Goal: Information Seeking & Learning: Learn about a topic

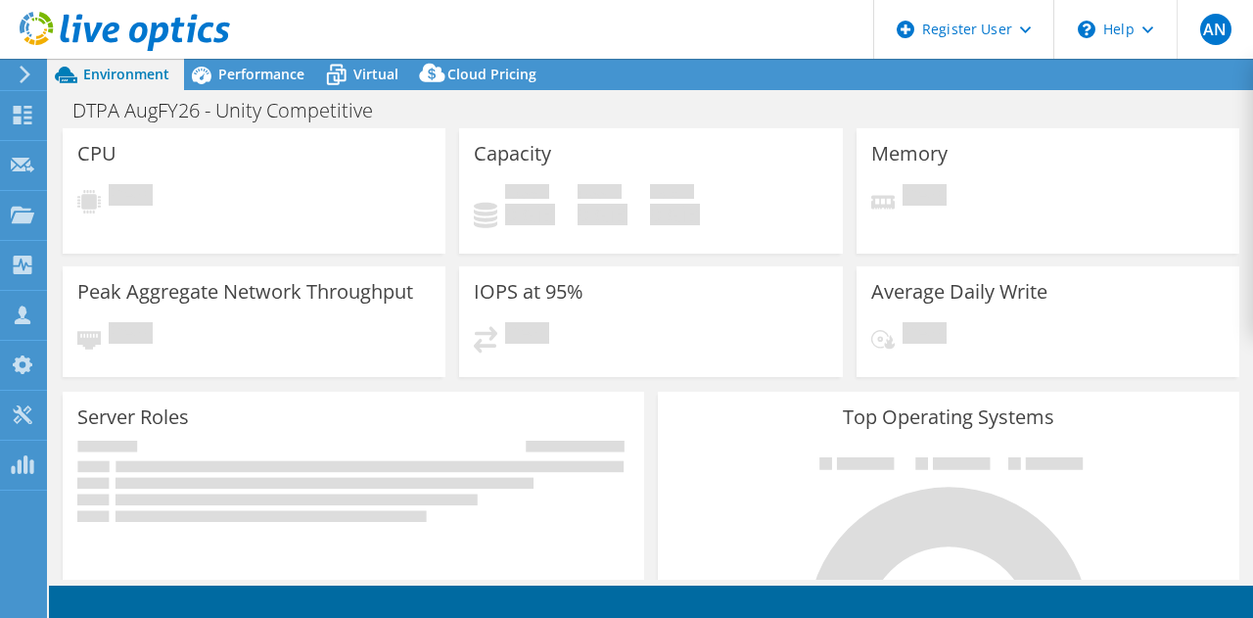
select select "USD"
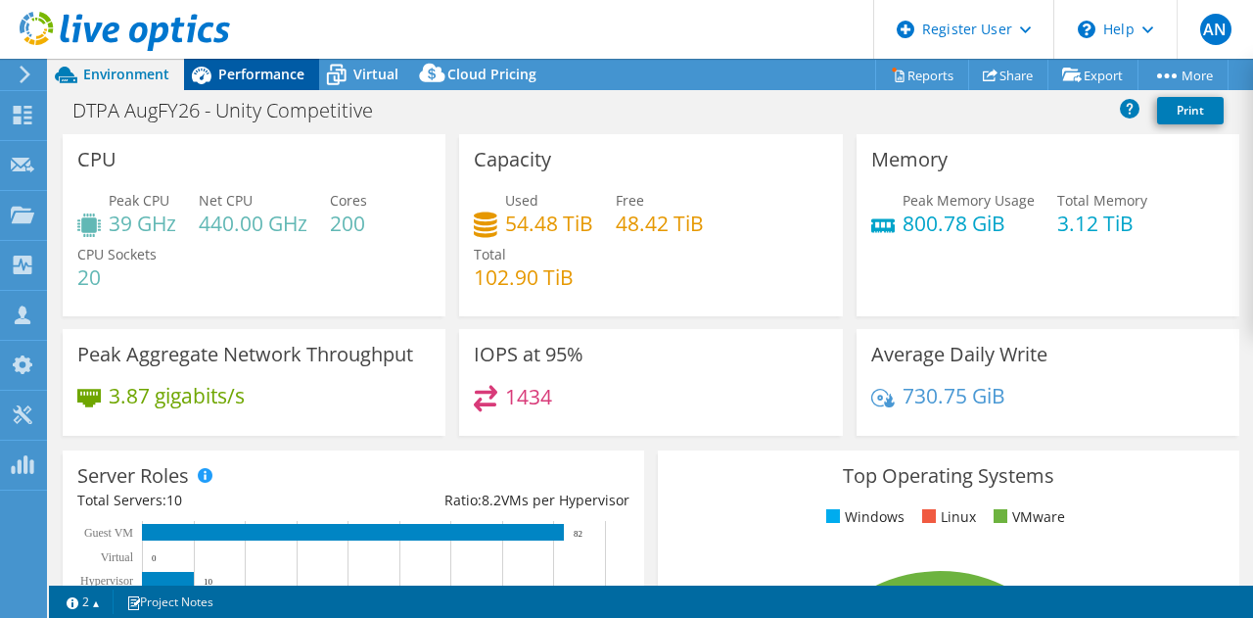
click at [251, 73] on span "Performance" at bounding box center [261, 74] width 86 height 19
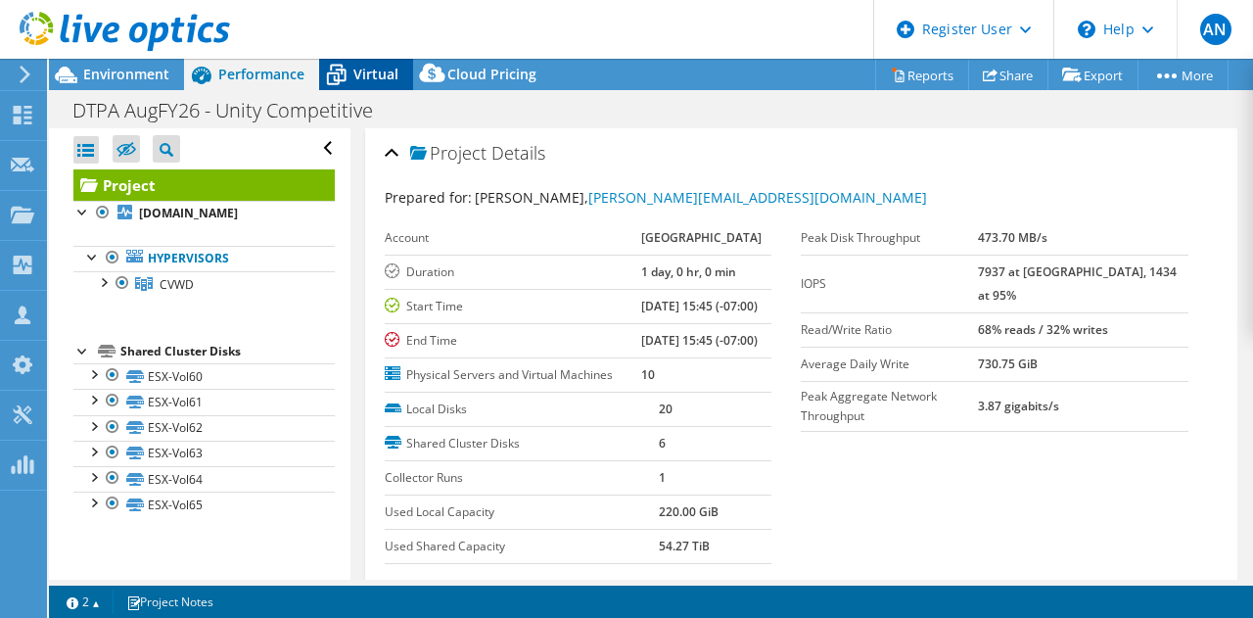
click at [356, 70] on span "Virtual" at bounding box center [375, 74] width 45 height 19
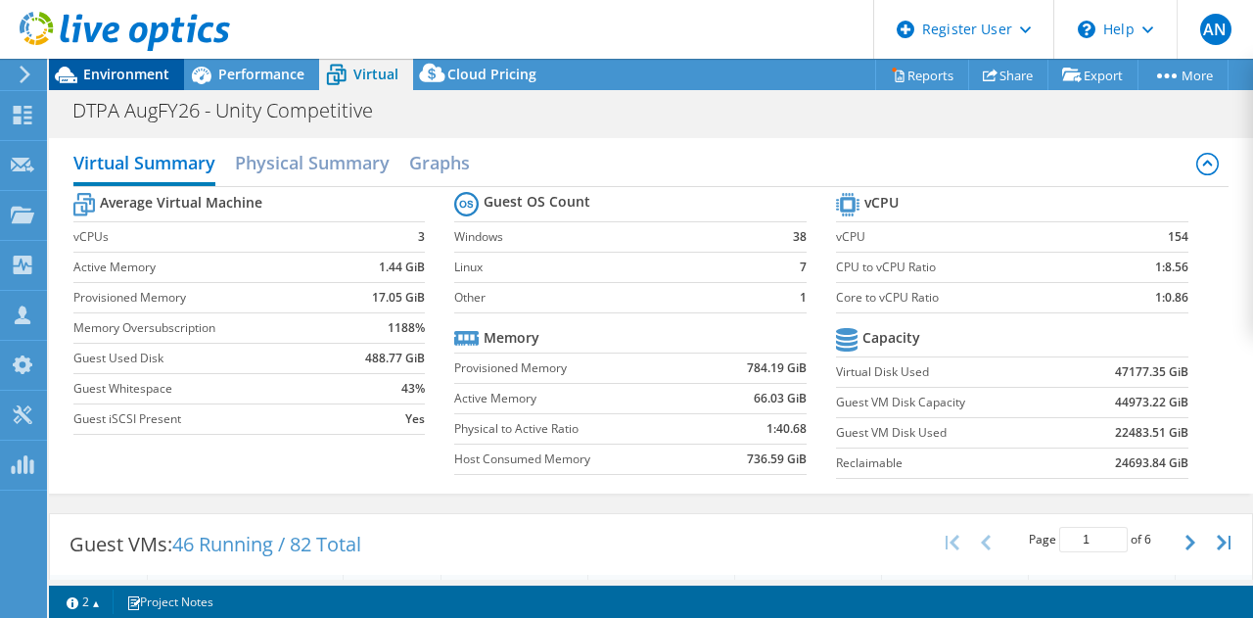
click at [124, 80] on span "Environment" at bounding box center [126, 74] width 86 height 19
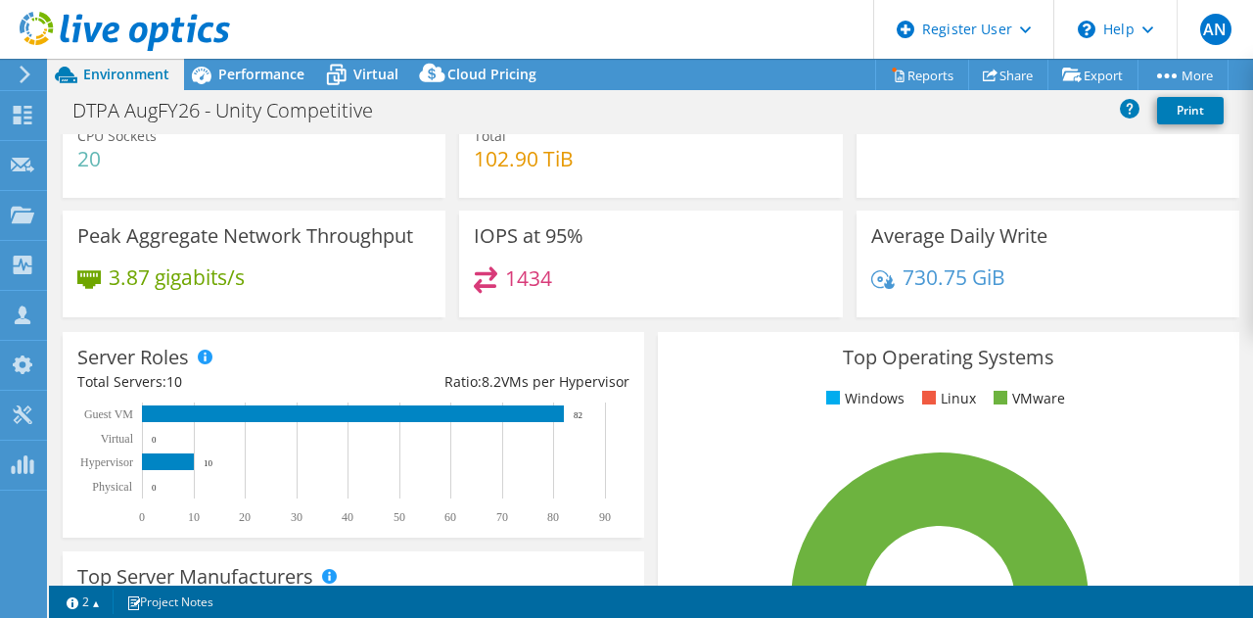
scroll to position [121, 0]
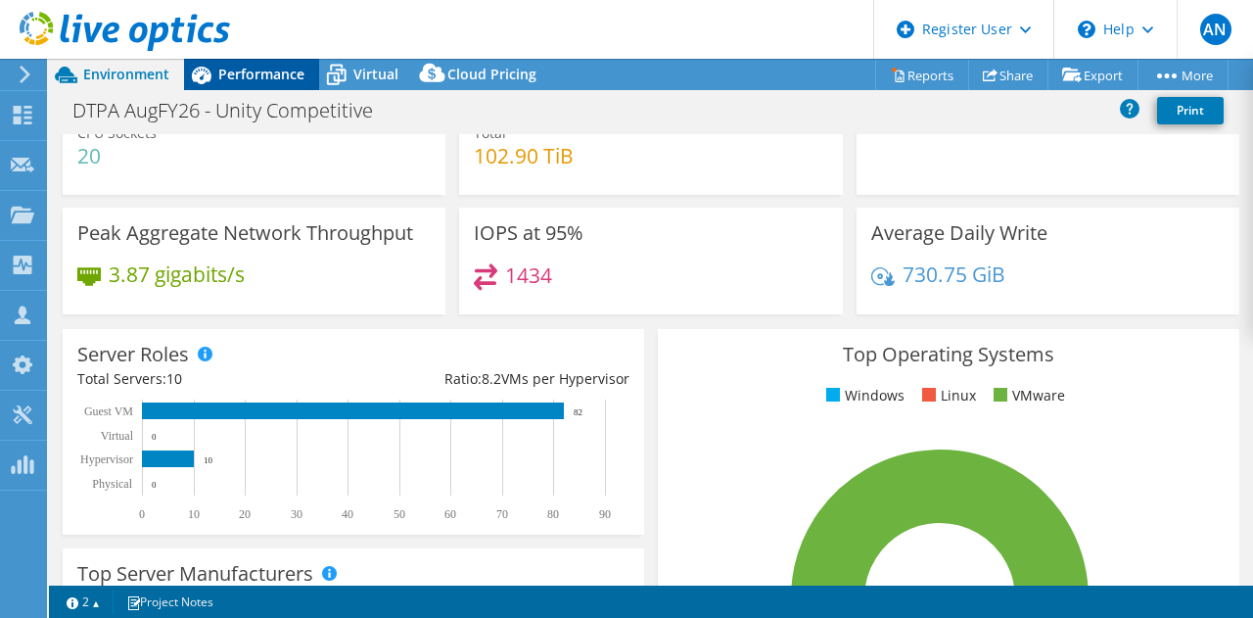
click at [231, 83] on div "Performance" at bounding box center [251, 74] width 135 height 31
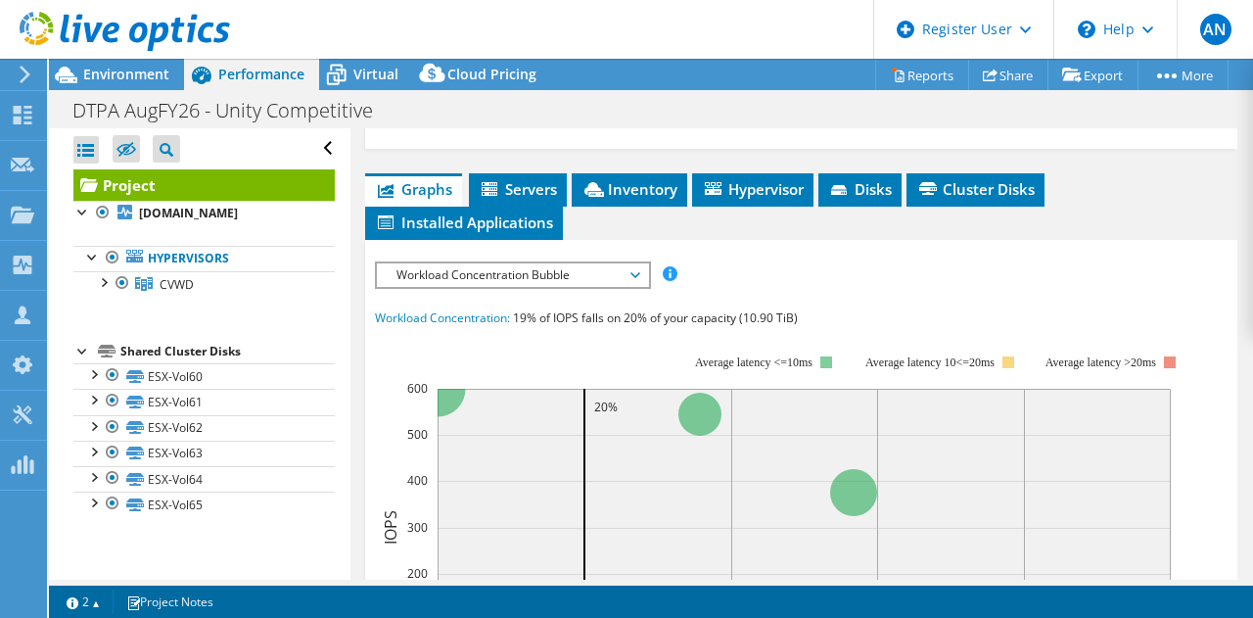
scroll to position [474, 0]
click at [529, 288] on span "Workload Concentration Bubble" at bounding box center [513, 275] width 252 height 23
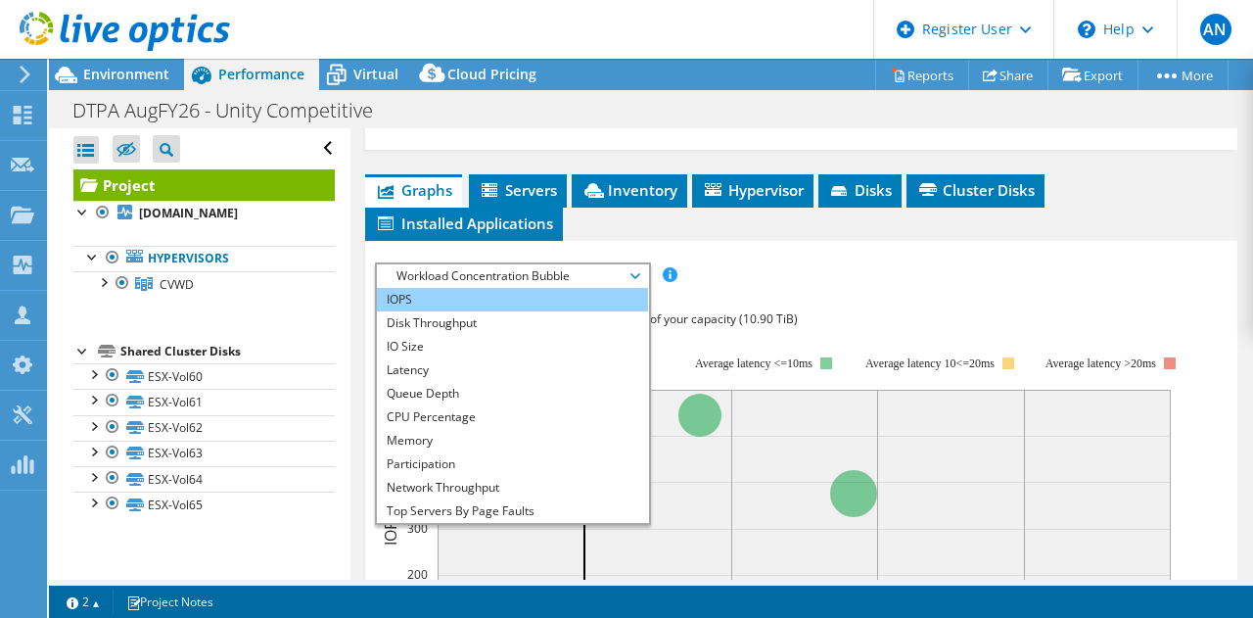
click at [529, 311] on li "IOPS" at bounding box center [512, 299] width 271 height 23
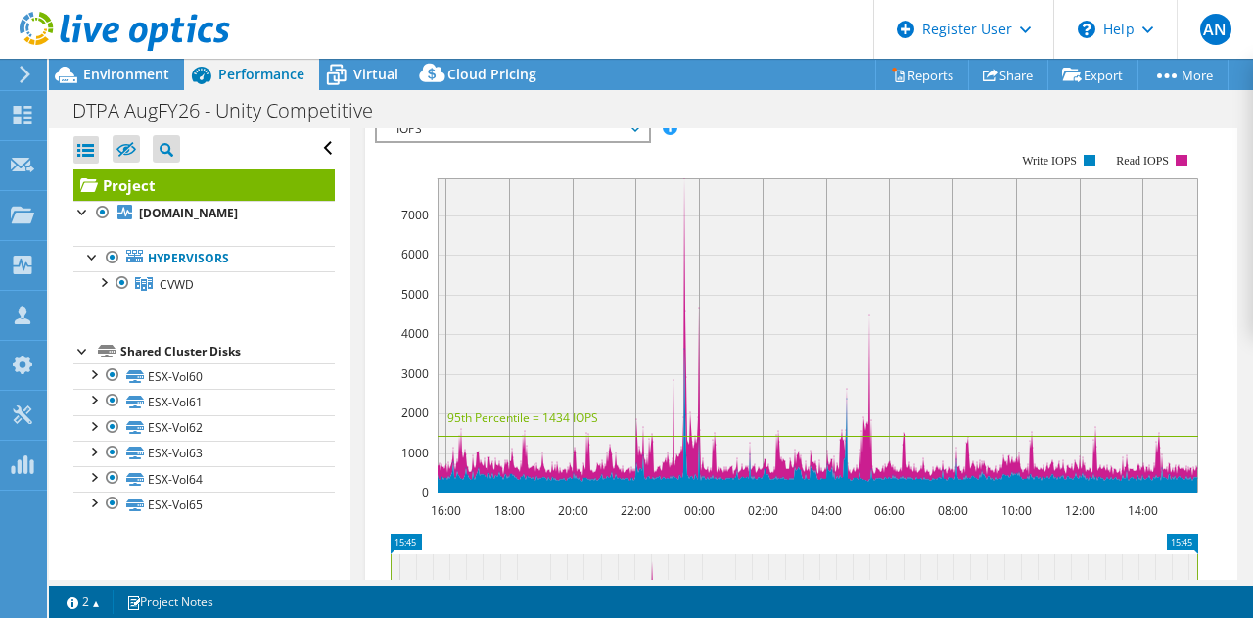
scroll to position [612, 0]
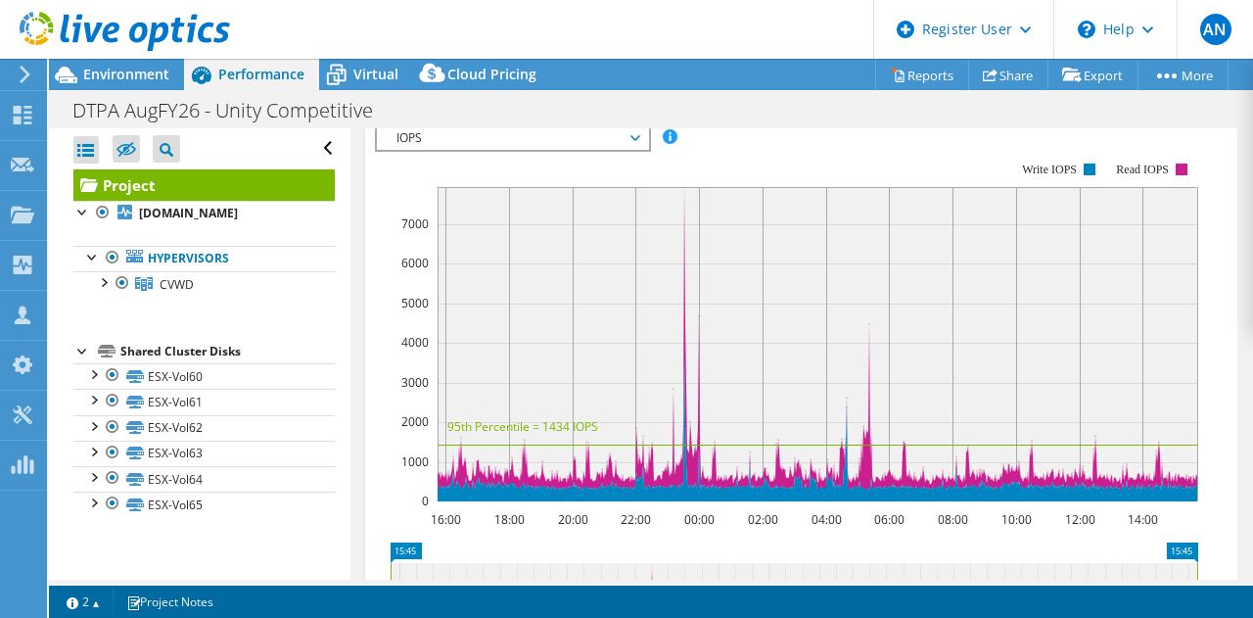
click at [466, 150] on span "IOPS" at bounding box center [513, 137] width 252 height 23
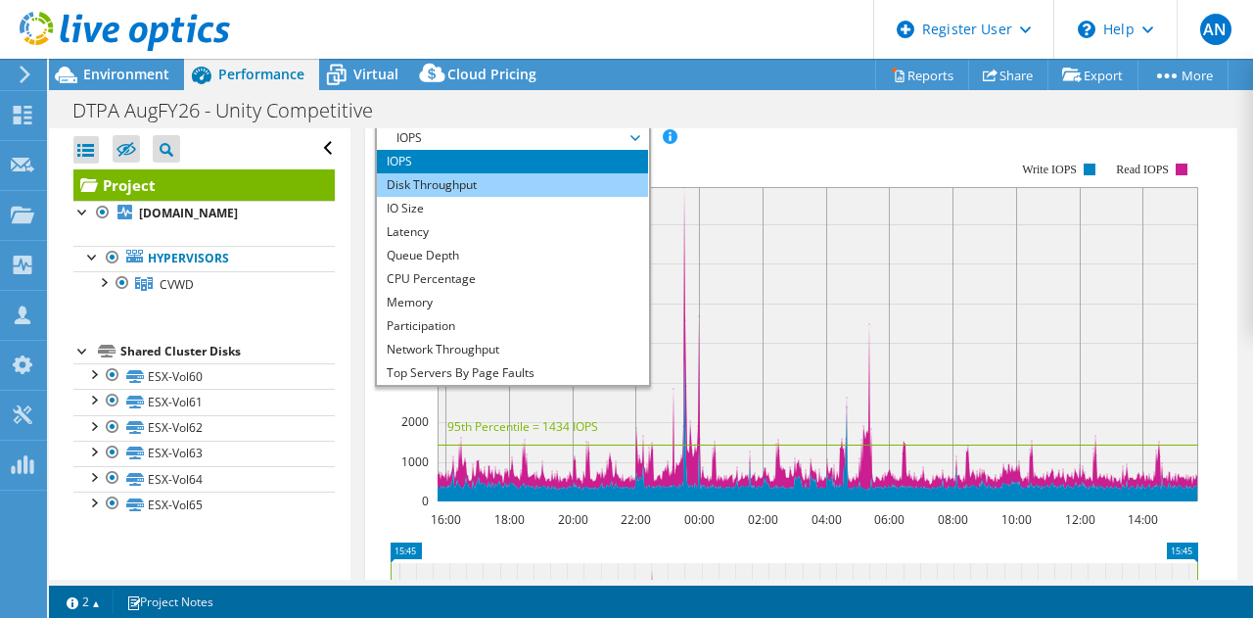
click at [478, 197] on li "Disk Throughput" at bounding box center [512, 184] width 271 height 23
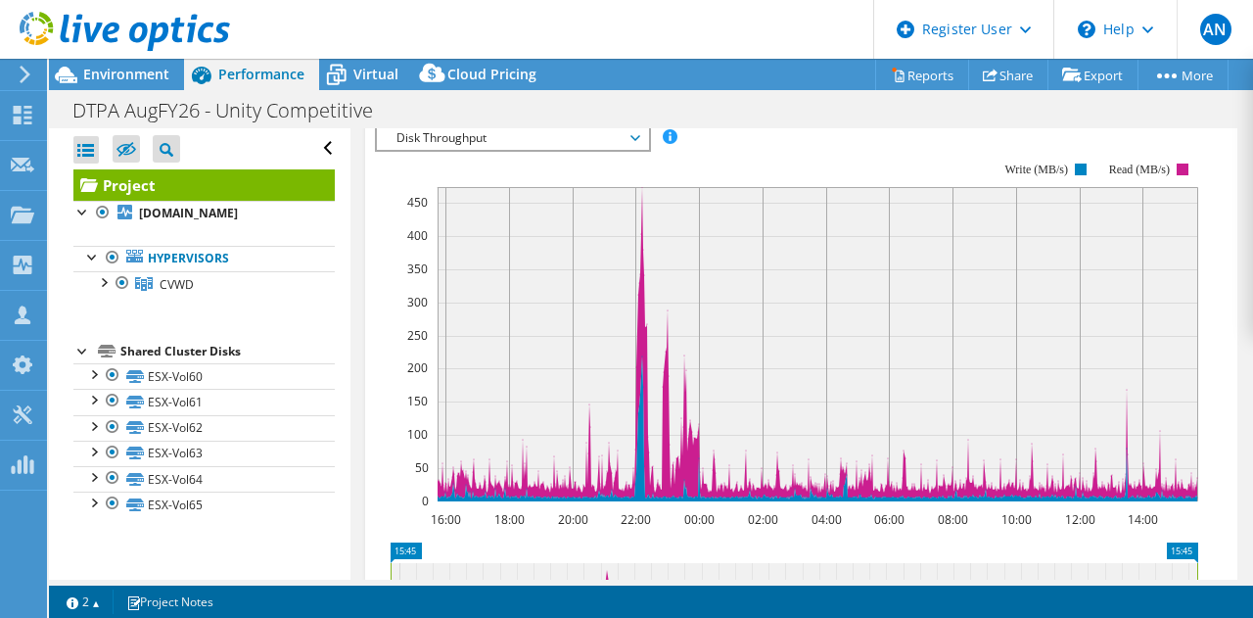
click at [493, 150] on span "Disk Throughput" at bounding box center [513, 137] width 252 height 23
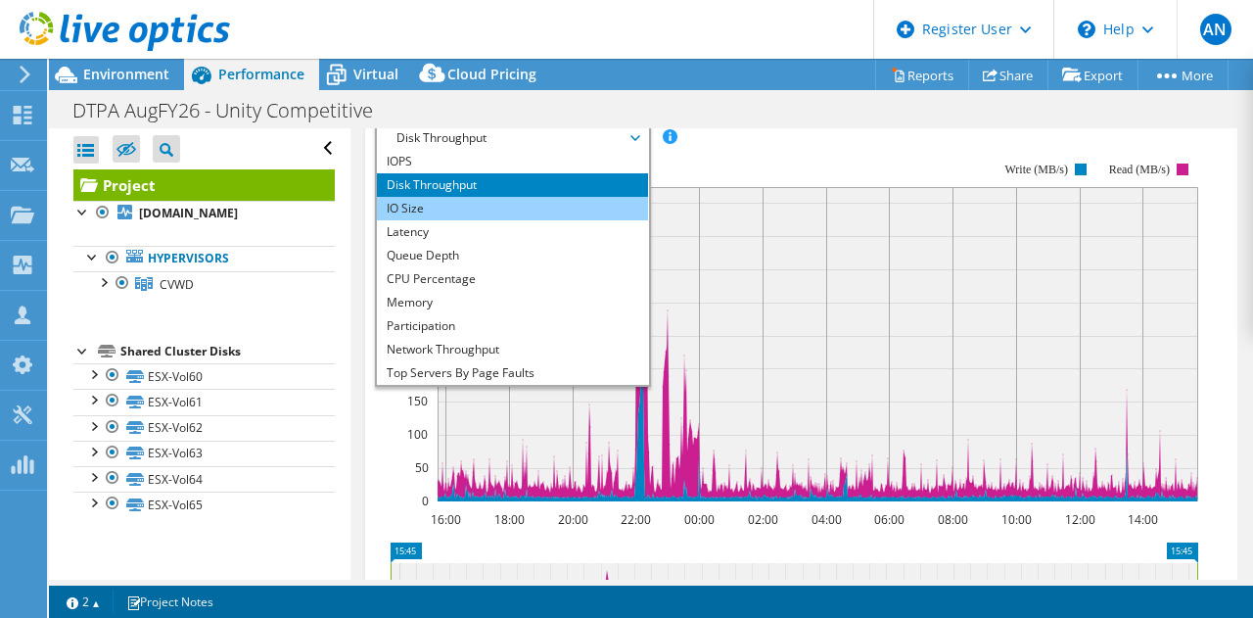
click at [500, 220] on li "IO Size" at bounding box center [512, 208] width 271 height 23
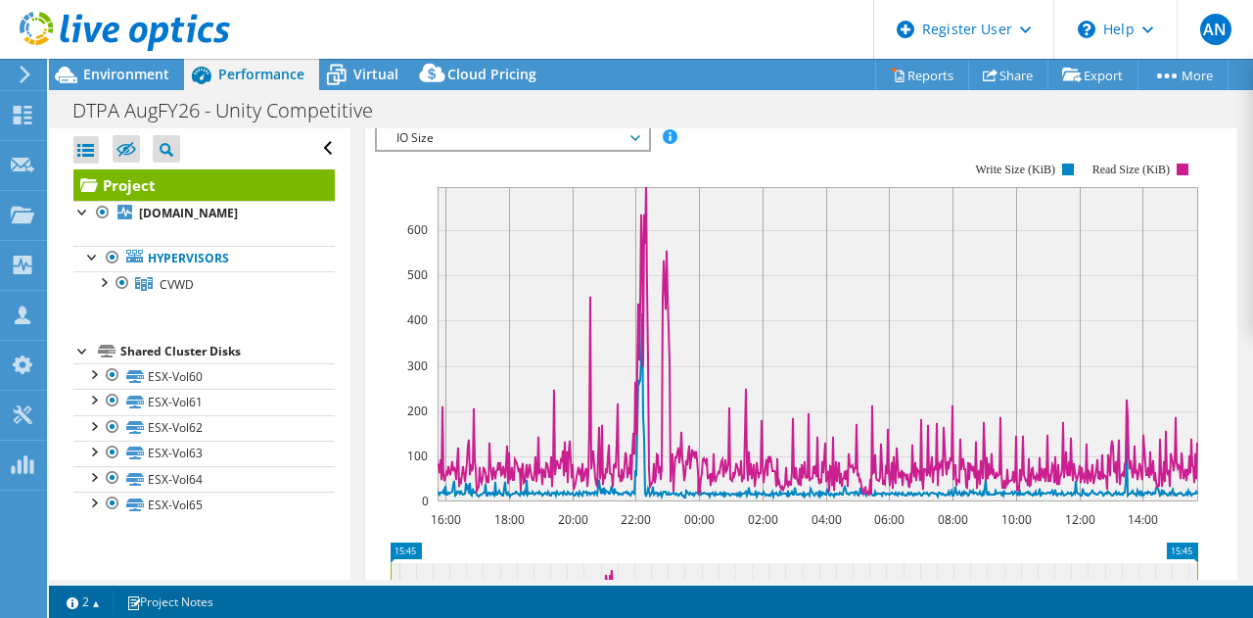
click at [507, 150] on span "IO Size" at bounding box center [513, 137] width 252 height 23
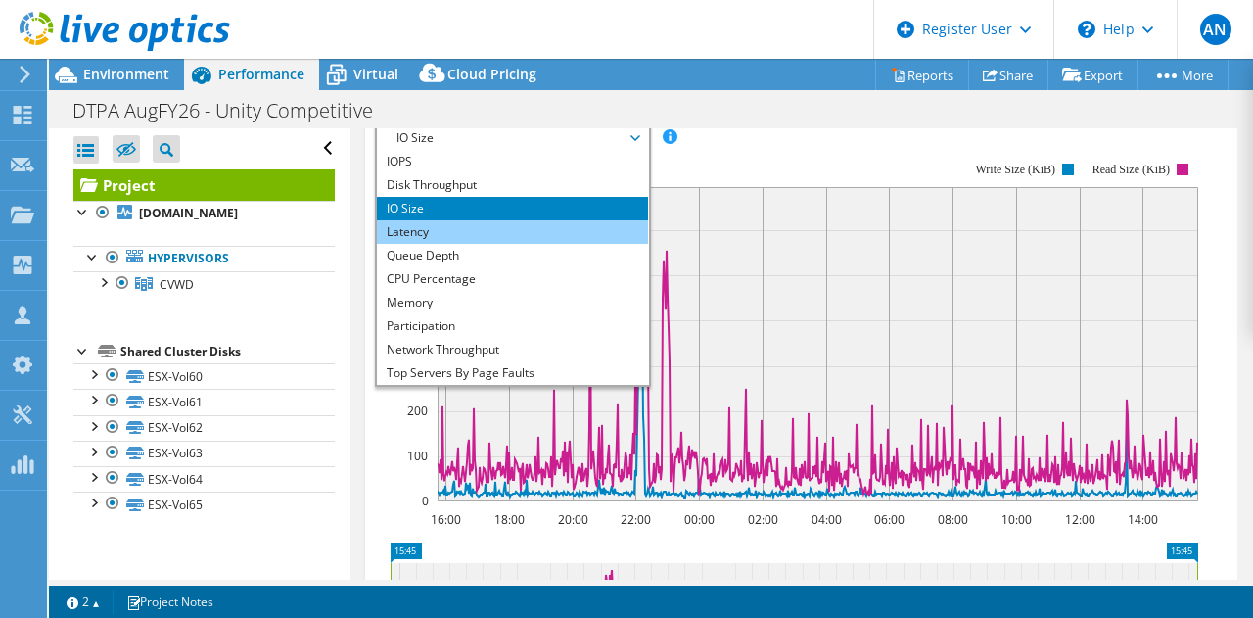
click at [501, 244] on li "Latency" at bounding box center [512, 231] width 271 height 23
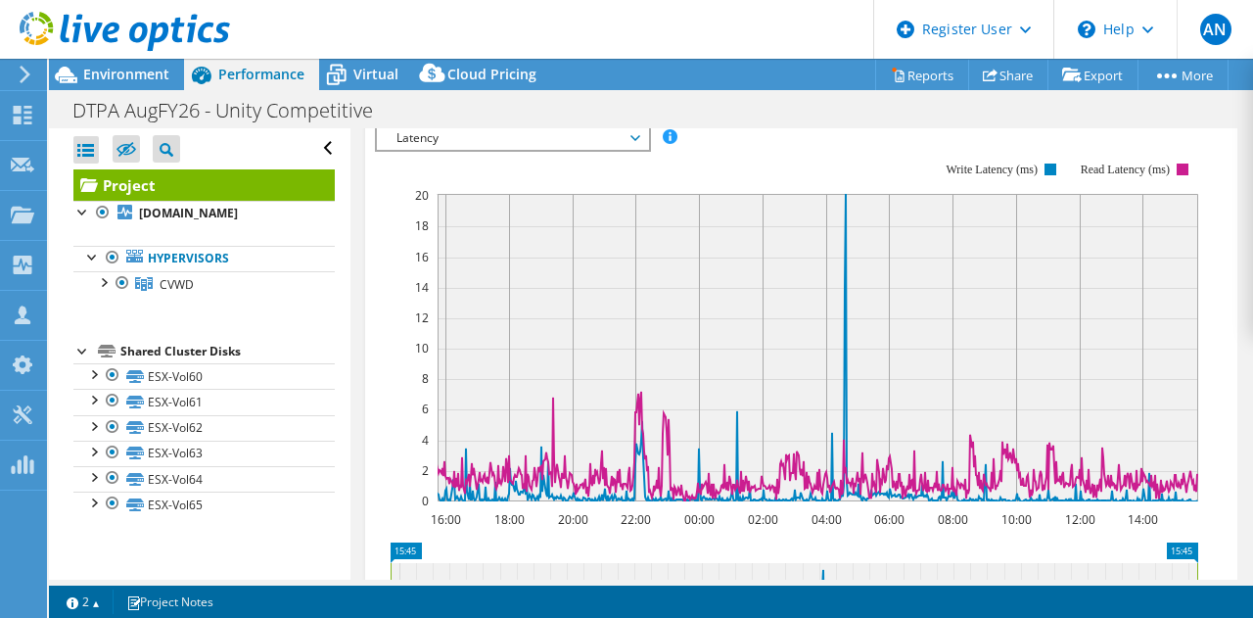
click at [507, 150] on span "Latency" at bounding box center [513, 137] width 252 height 23
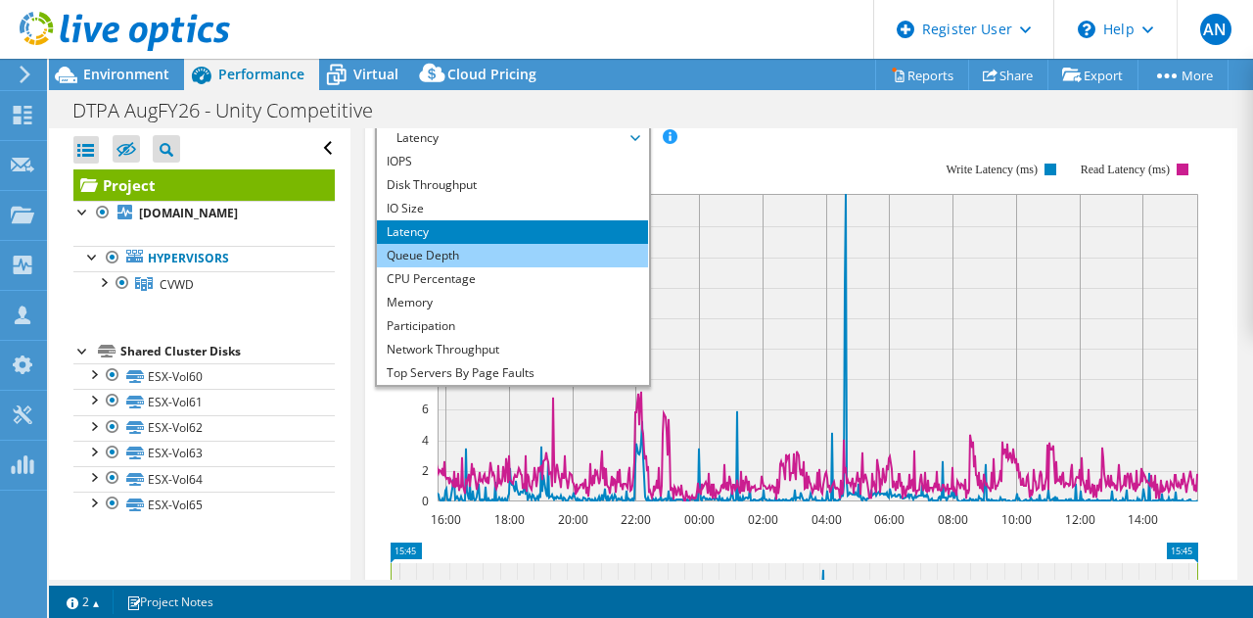
click at [480, 267] on li "Queue Depth" at bounding box center [512, 255] width 271 height 23
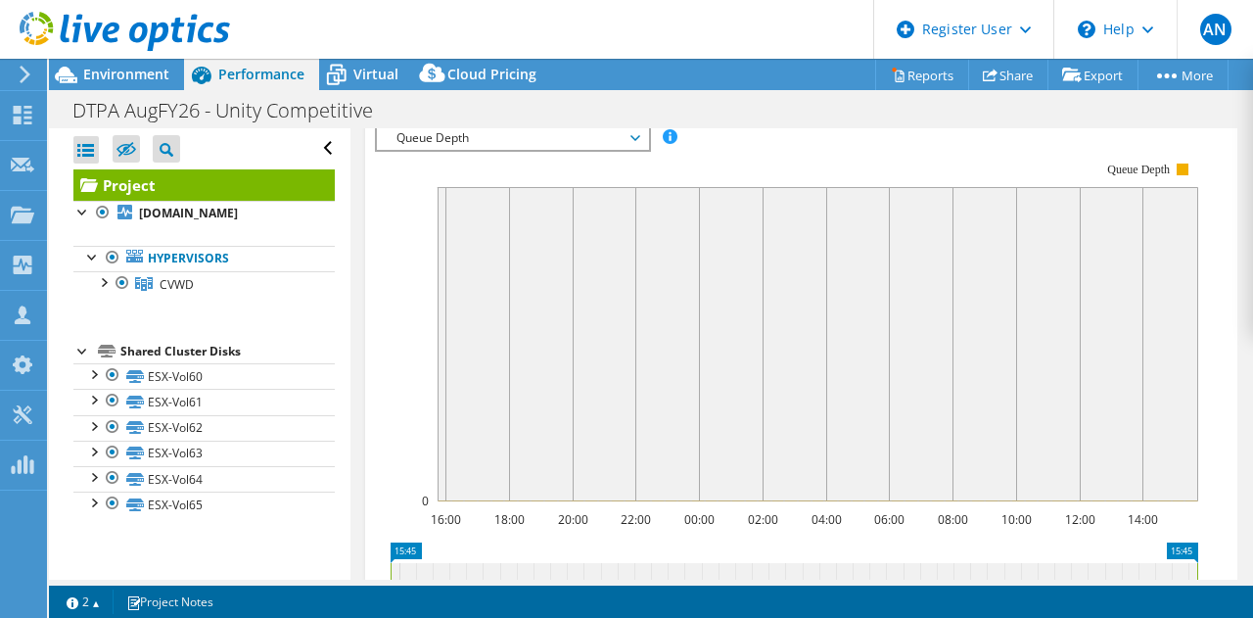
click at [491, 150] on span "Queue Depth" at bounding box center [513, 137] width 252 height 23
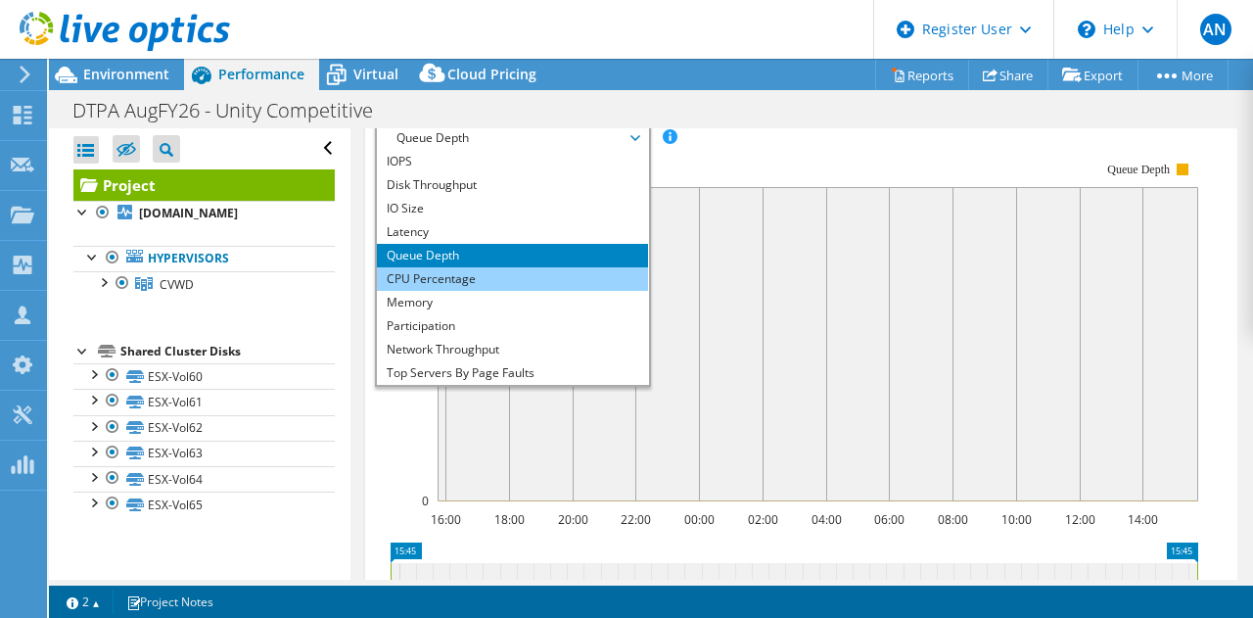
click at [494, 291] on li "CPU Percentage" at bounding box center [512, 278] width 271 height 23
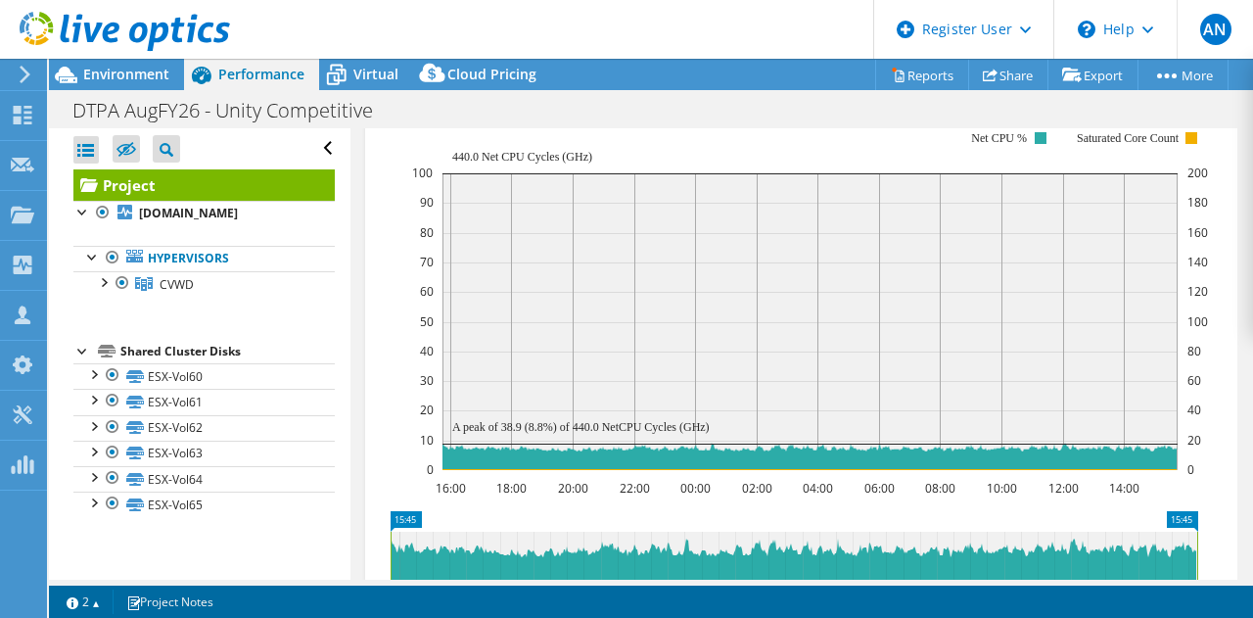
scroll to position [656, 0]
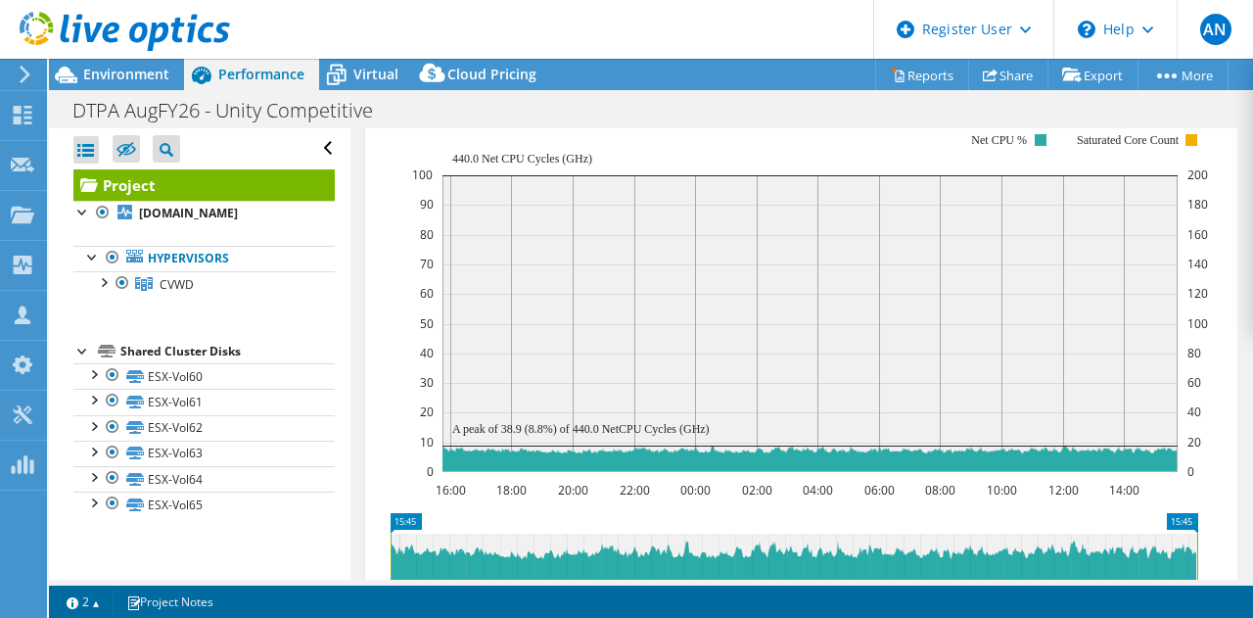
click at [460, 106] on span "CPU Percentage" at bounding box center [513, 93] width 252 height 23
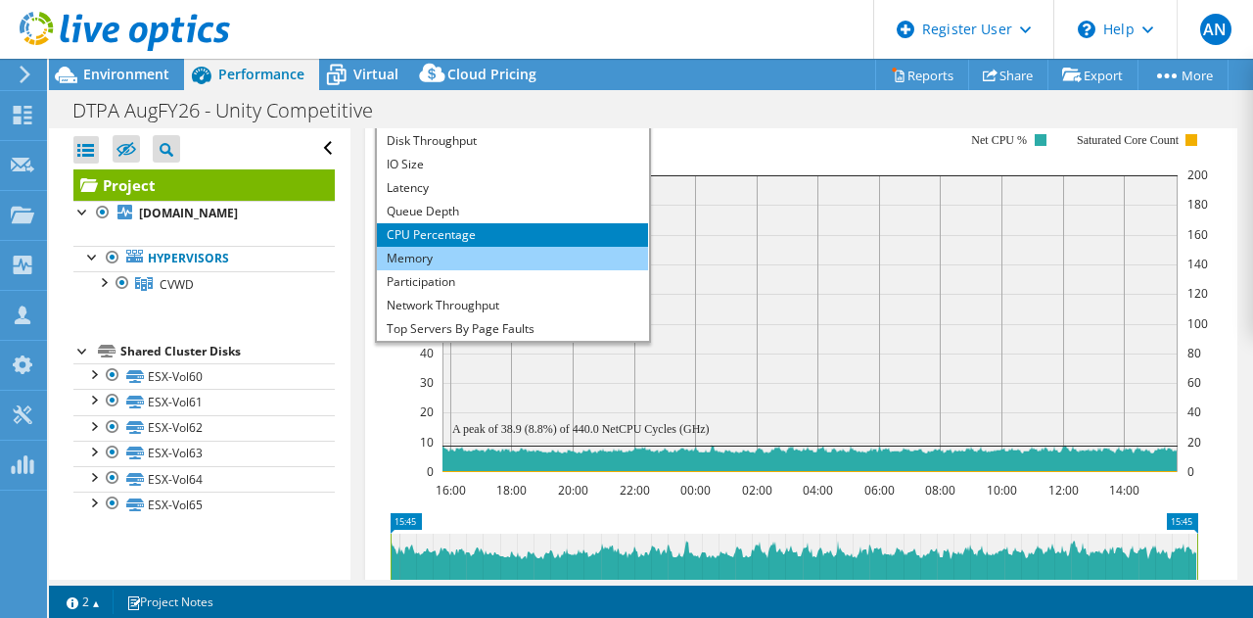
click at [466, 270] on li "Memory" at bounding box center [512, 258] width 271 height 23
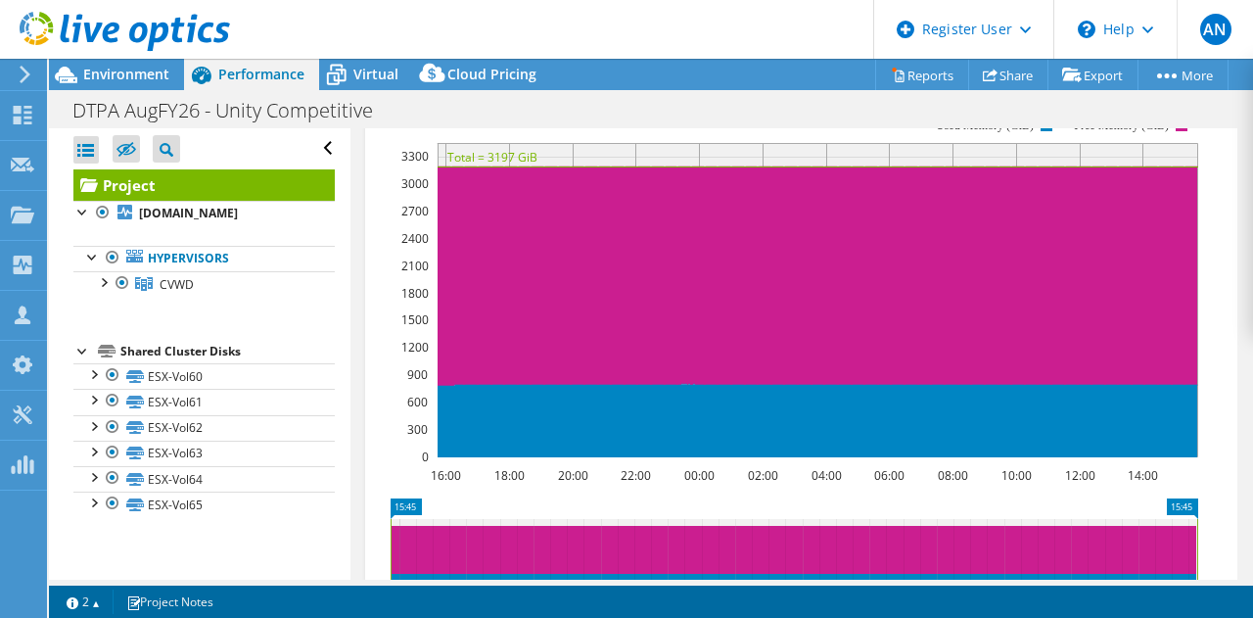
click at [511, 106] on span "Memory" at bounding box center [513, 93] width 252 height 23
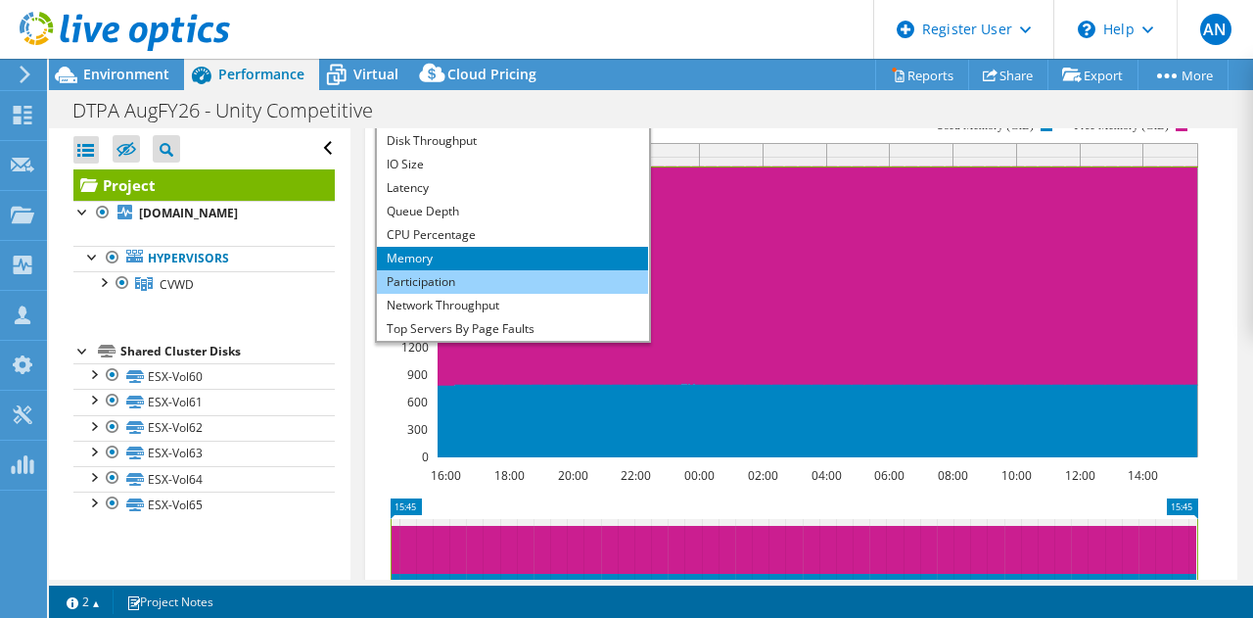
click at [479, 294] on li "Participation" at bounding box center [512, 281] width 271 height 23
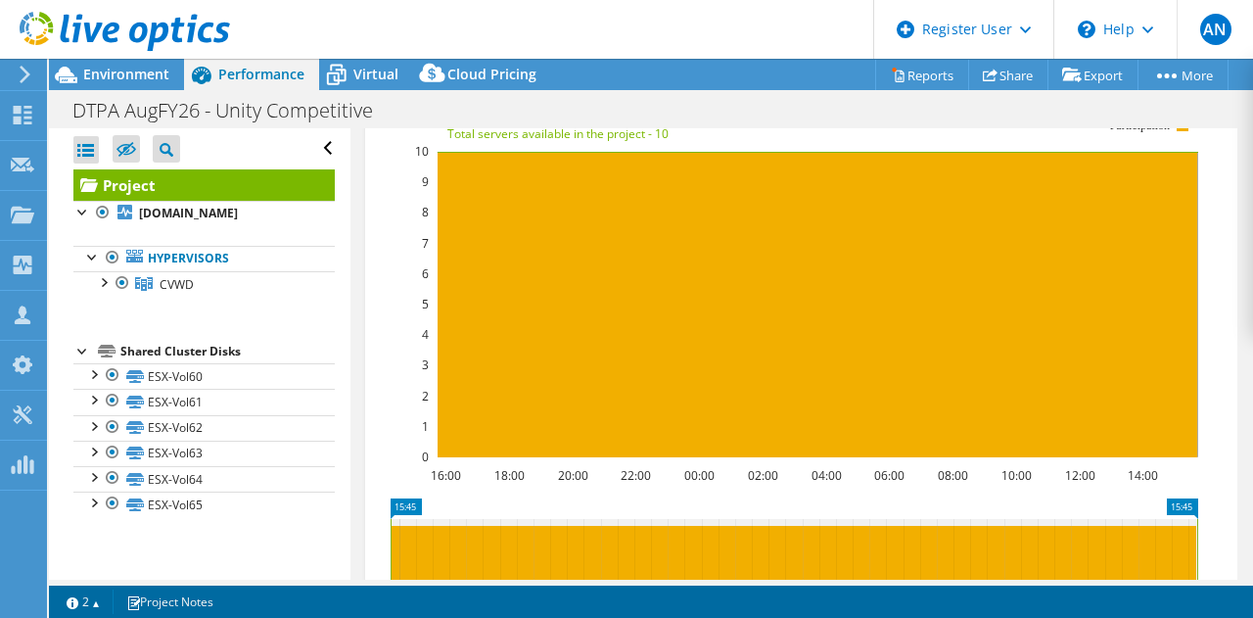
click at [494, 106] on span "Participation" at bounding box center [513, 93] width 252 height 23
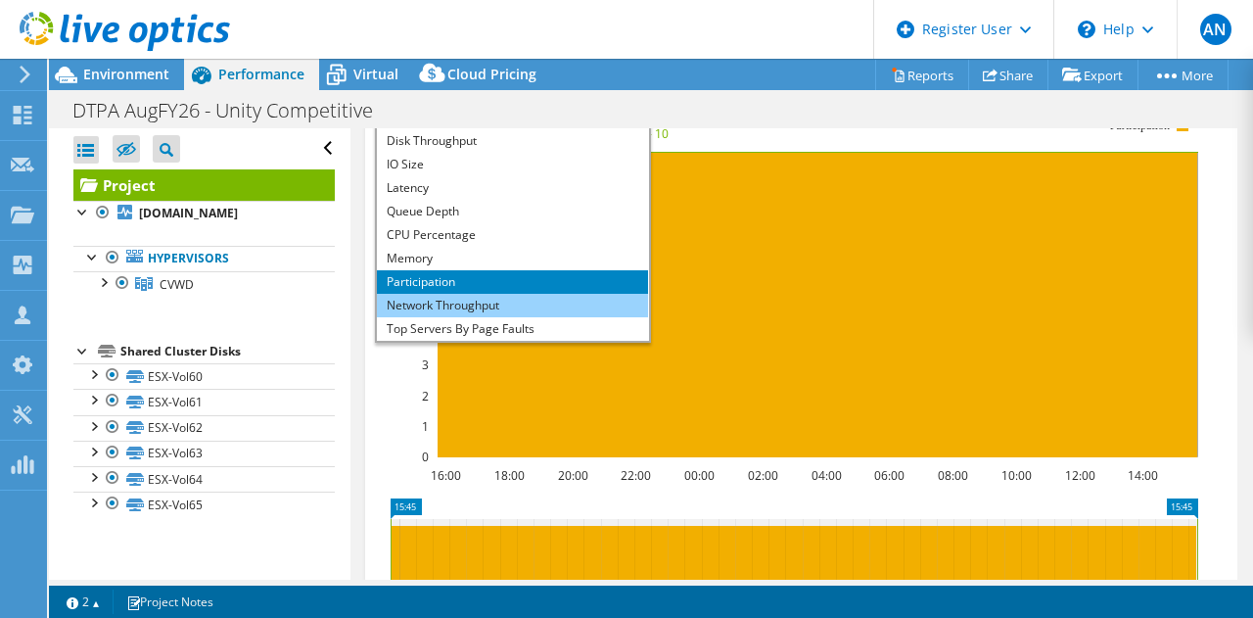
click at [482, 317] on li "Network Throughput" at bounding box center [512, 305] width 271 height 23
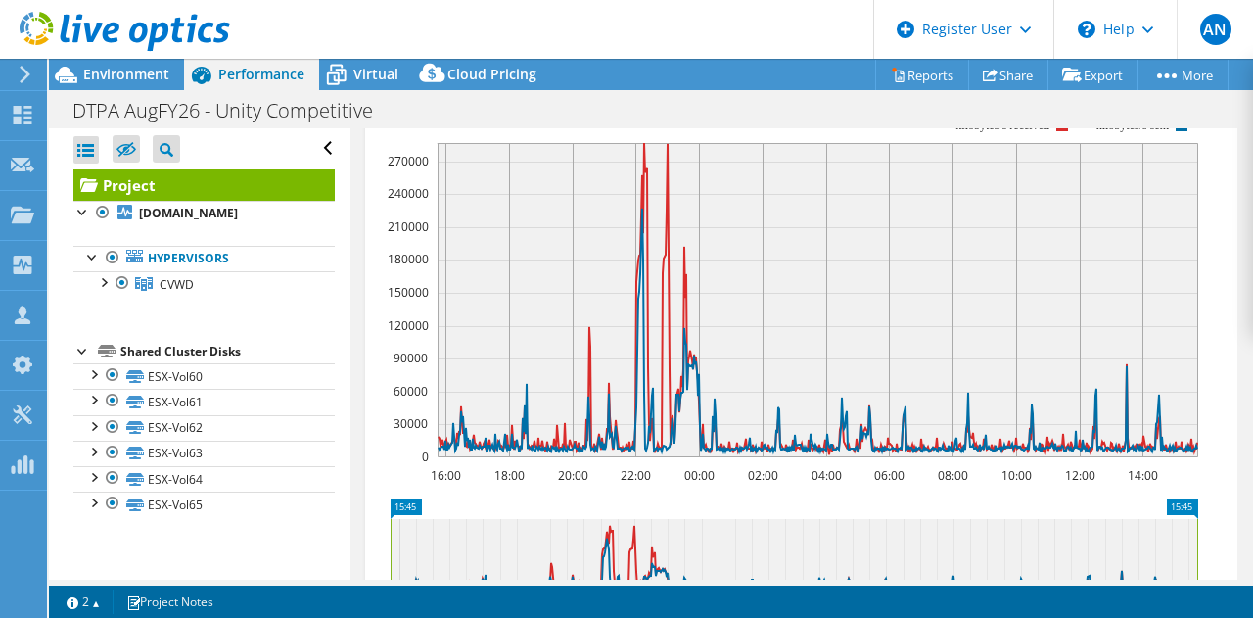
click at [483, 106] on span "Network Throughput" at bounding box center [513, 93] width 252 height 23
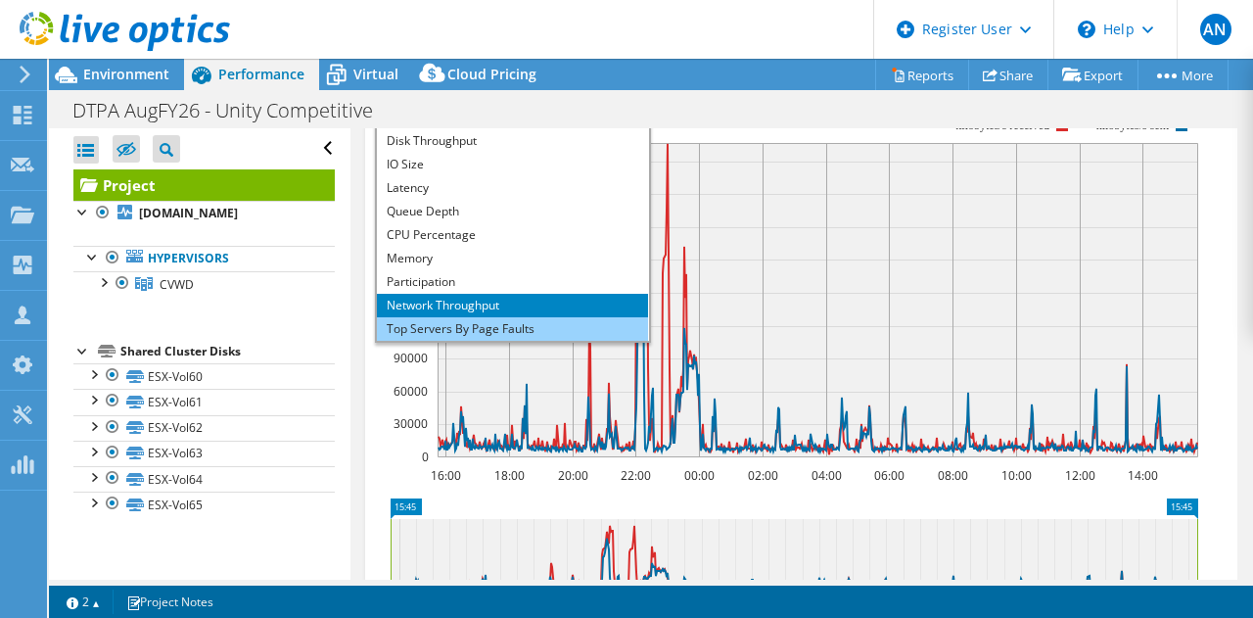
click at [498, 341] on li "Top Servers By Page Faults" at bounding box center [512, 328] width 271 height 23
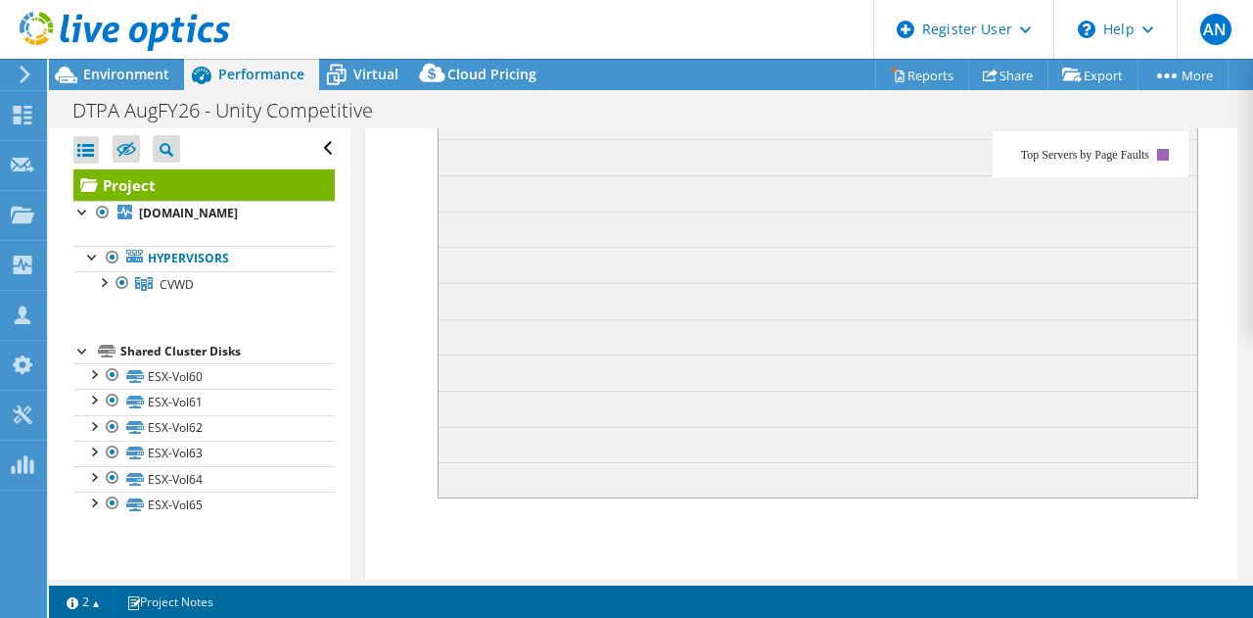
click at [534, 106] on span "Top Servers By Page Faults" at bounding box center [513, 93] width 252 height 23
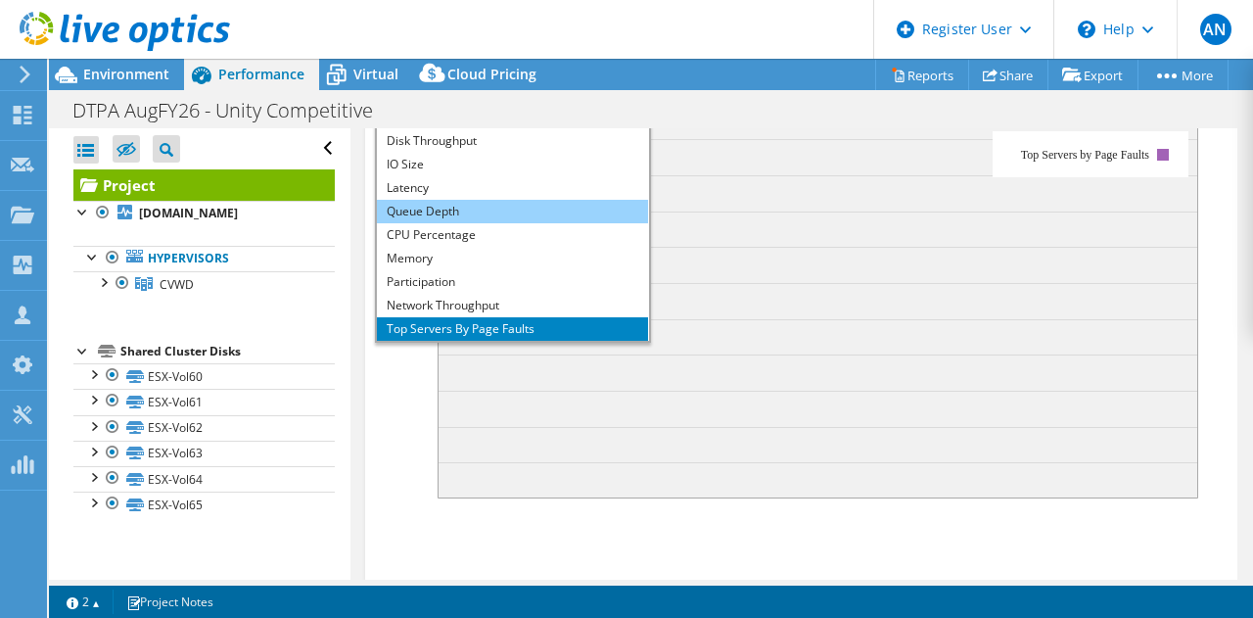
scroll to position [70, 0]
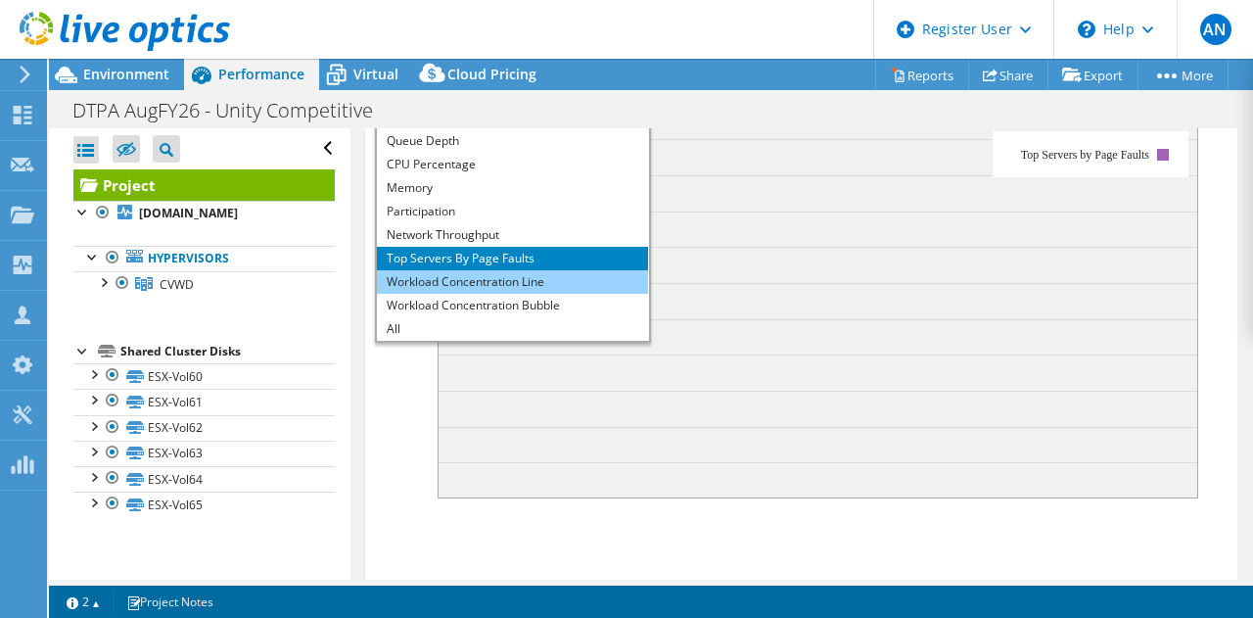
click at [509, 294] on li "Workload Concentration Line" at bounding box center [512, 281] width 271 height 23
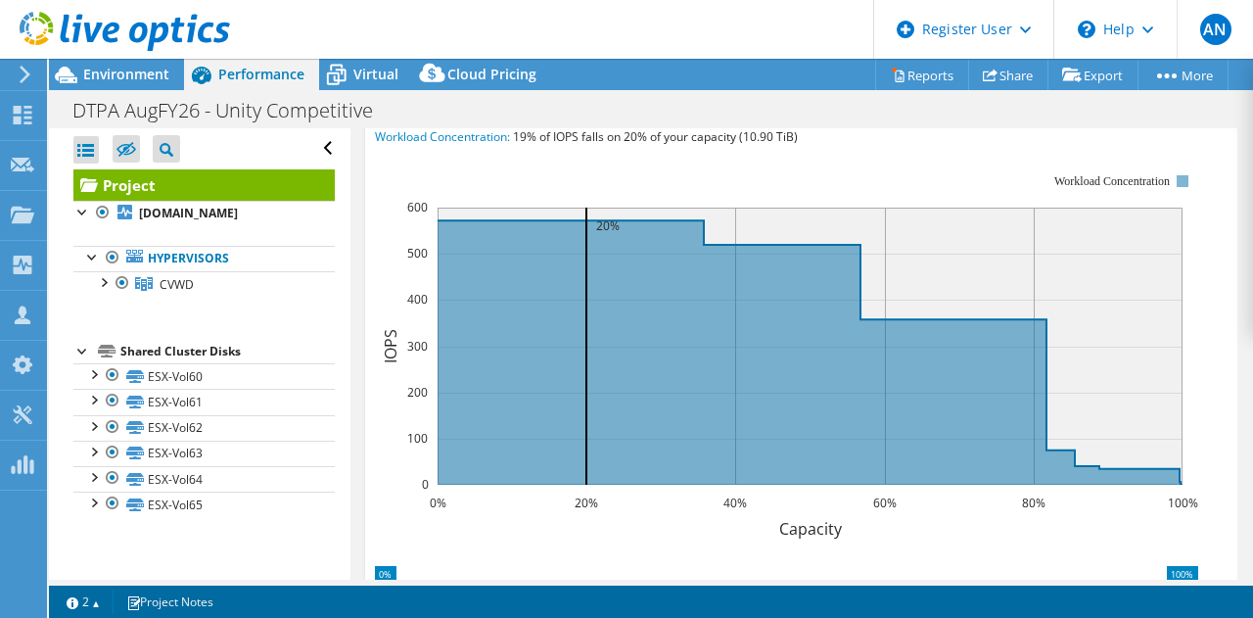
click at [482, 106] on span "Workload Concentration Line" at bounding box center [513, 93] width 252 height 23
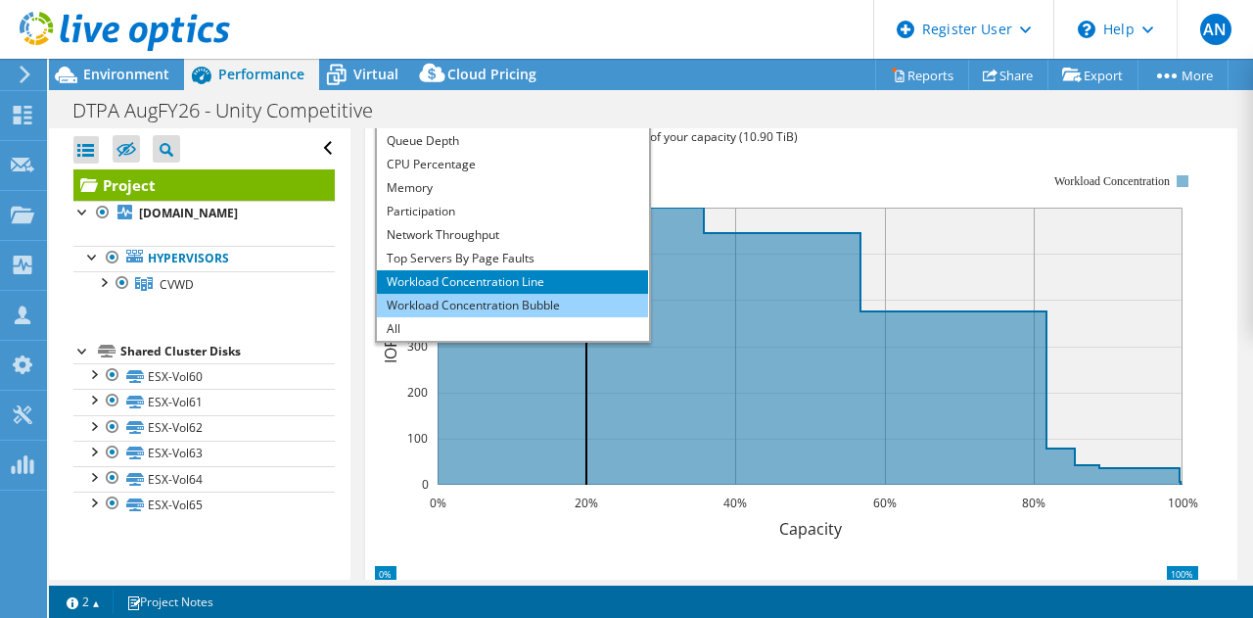
click at [496, 317] on li "Workload Concentration Bubble" at bounding box center [512, 305] width 271 height 23
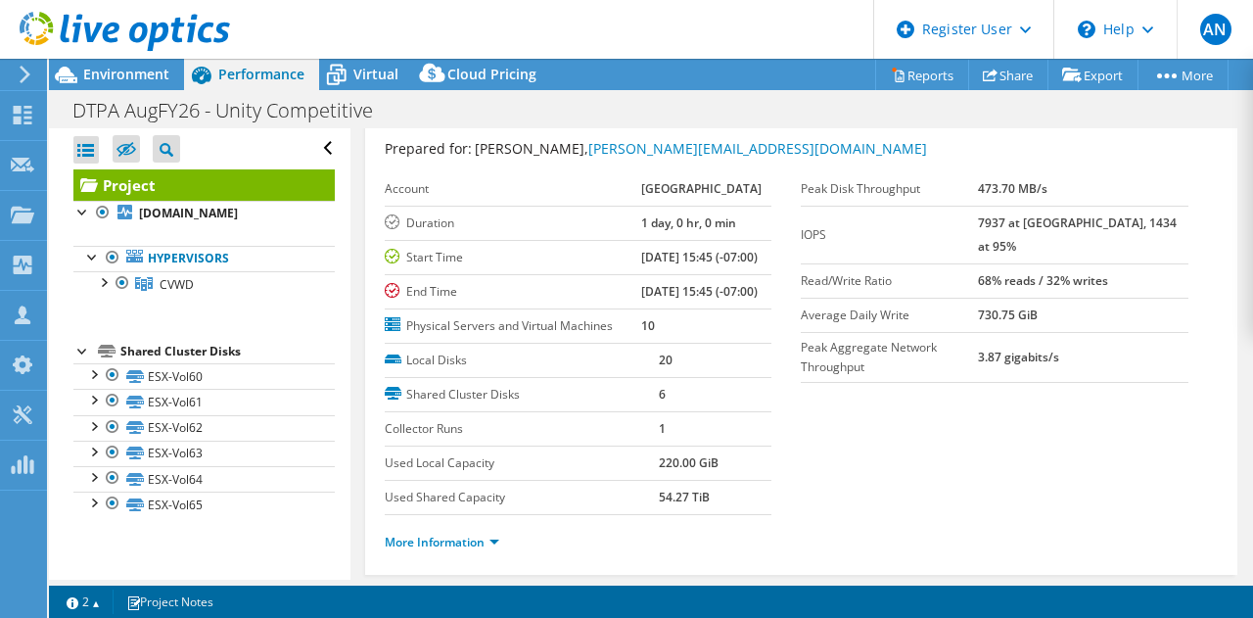
scroll to position [47, 0]
click at [384, 88] on div "Virtual" at bounding box center [366, 74] width 94 height 31
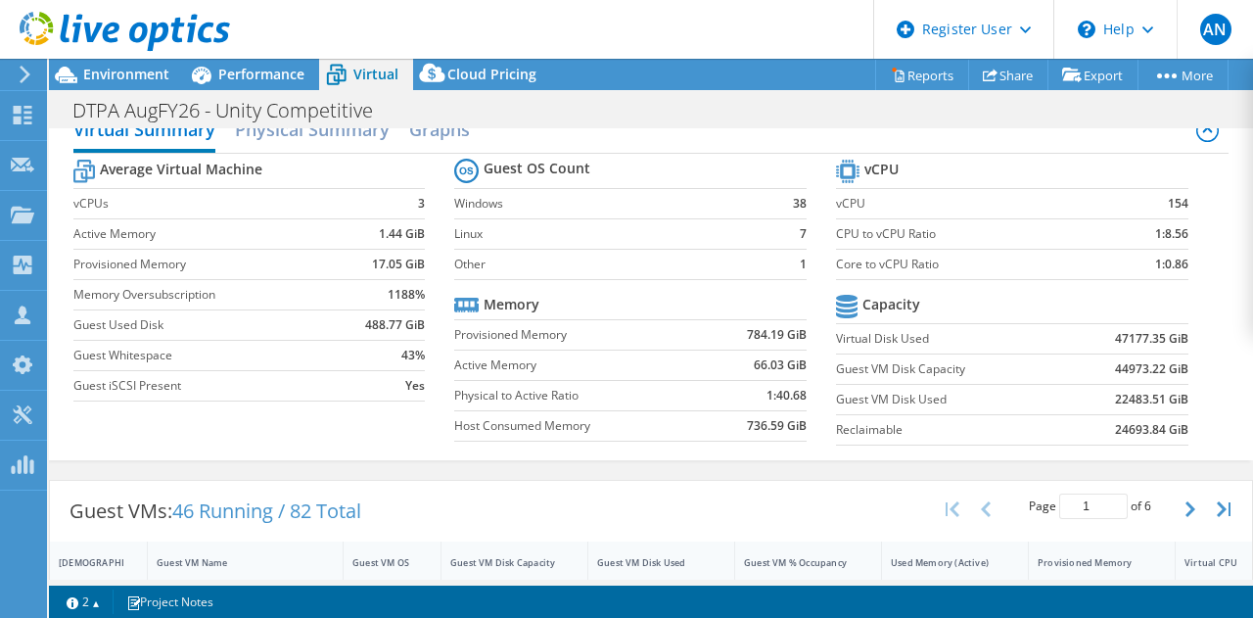
scroll to position [0, 0]
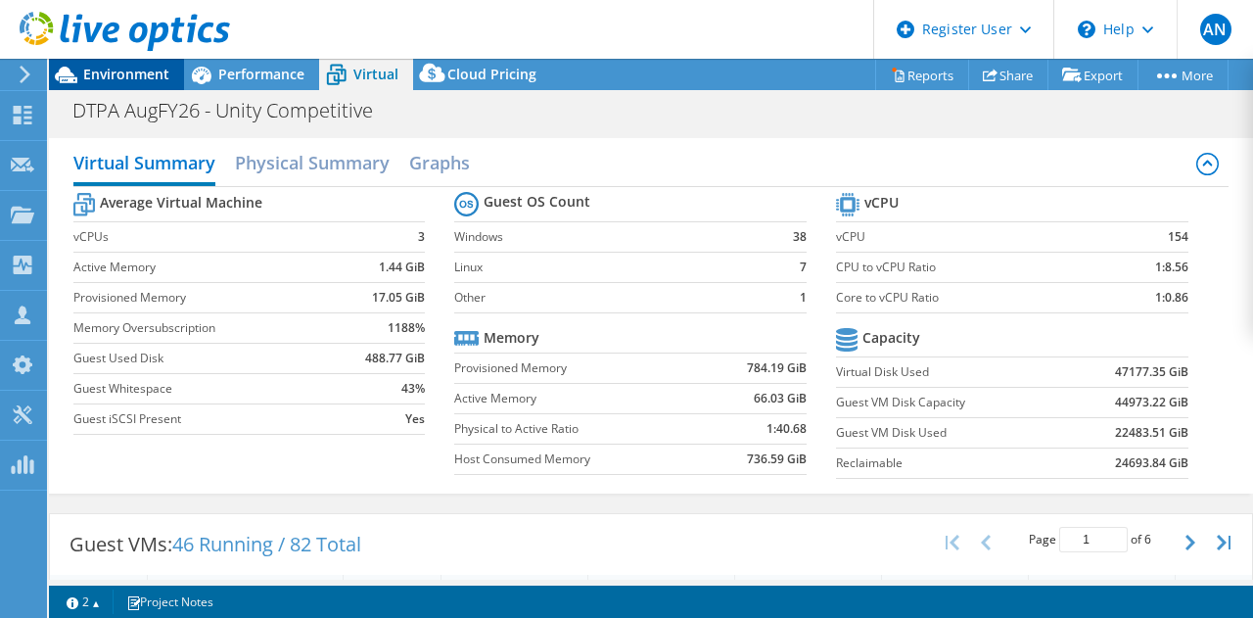
click at [127, 69] on span "Environment" at bounding box center [126, 74] width 86 height 19
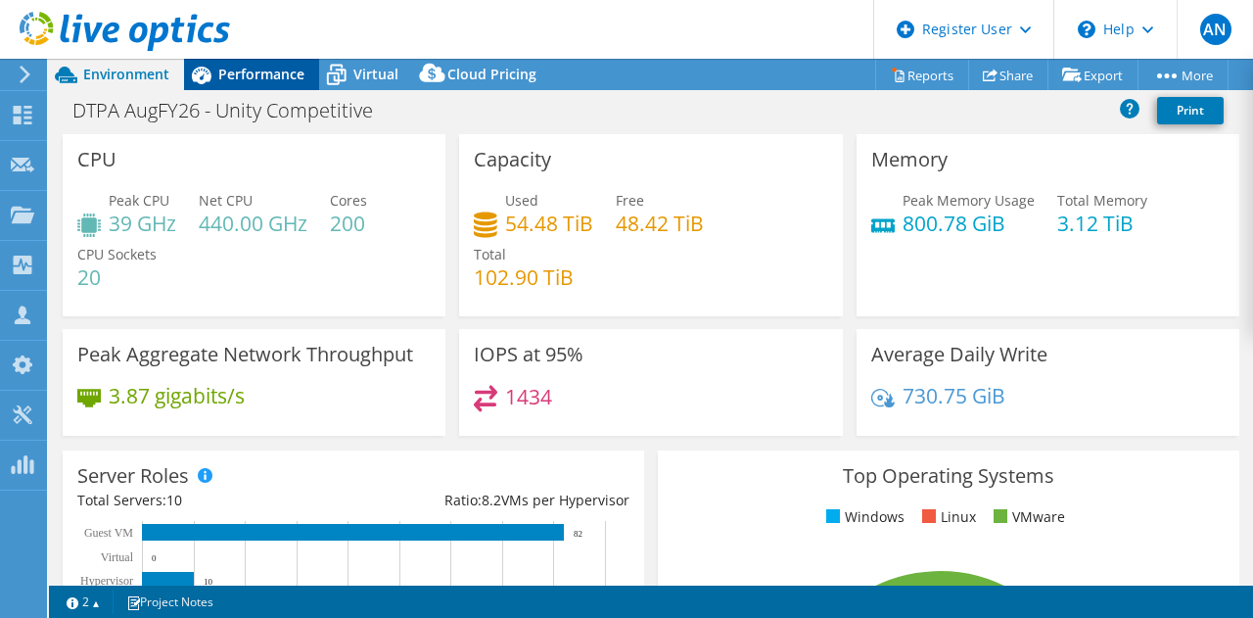
click at [246, 79] on span "Performance" at bounding box center [261, 74] width 86 height 19
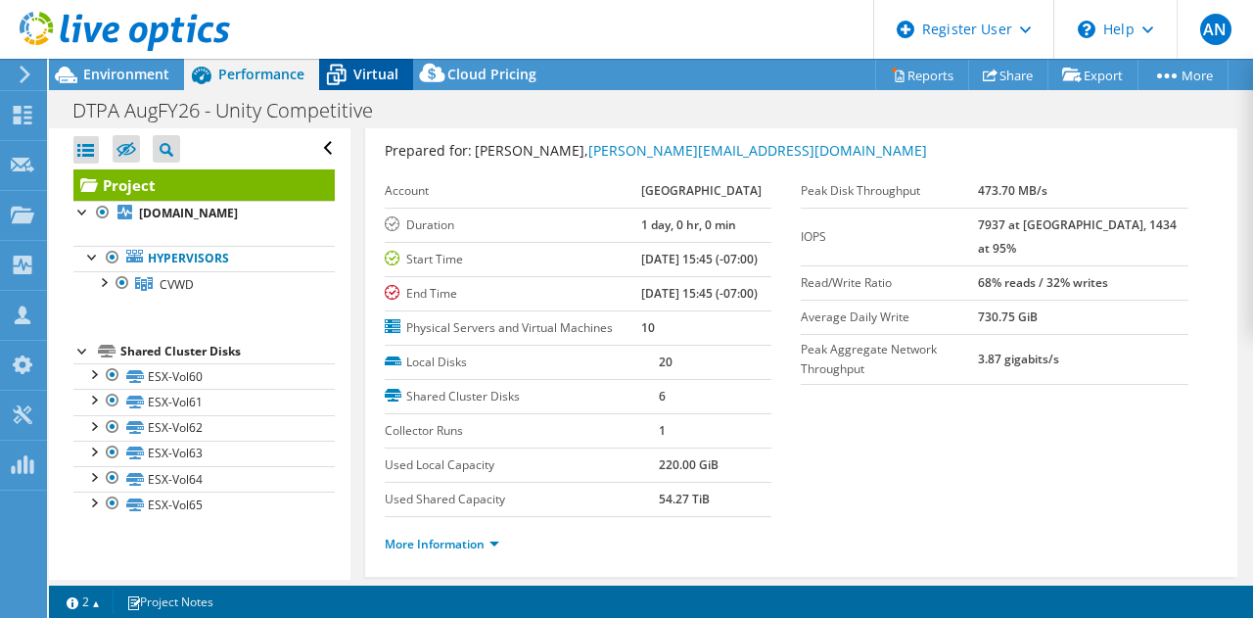
click at [390, 72] on span "Virtual" at bounding box center [375, 74] width 45 height 19
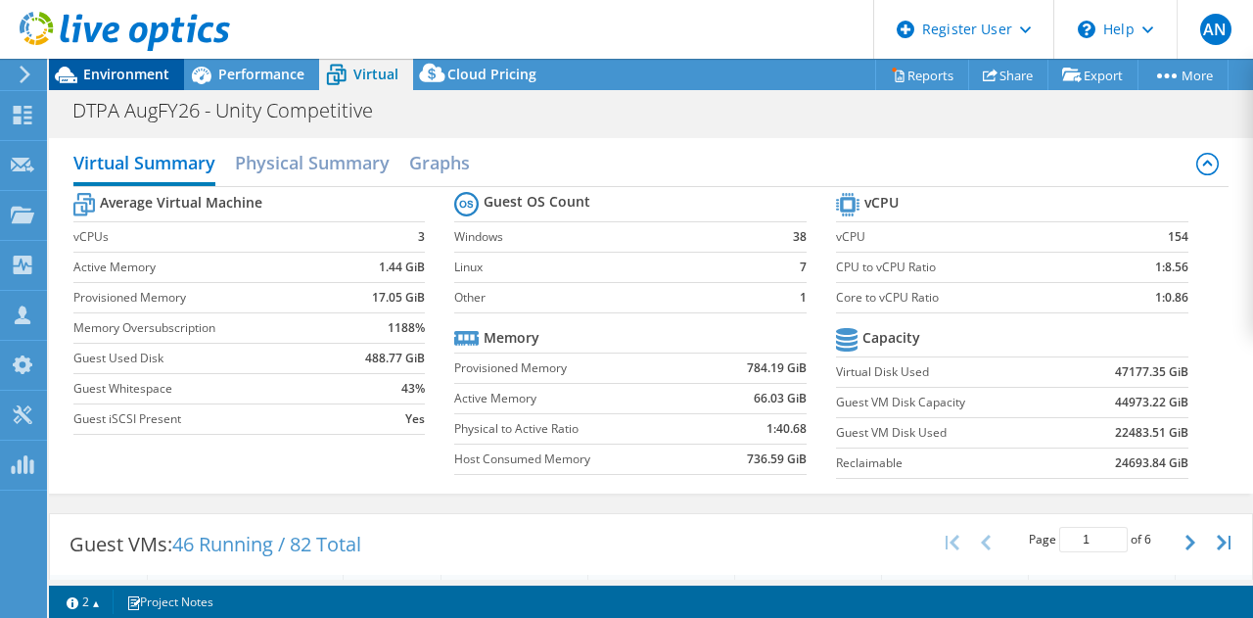
click at [123, 71] on span "Environment" at bounding box center [126, 74] width 86 height 19
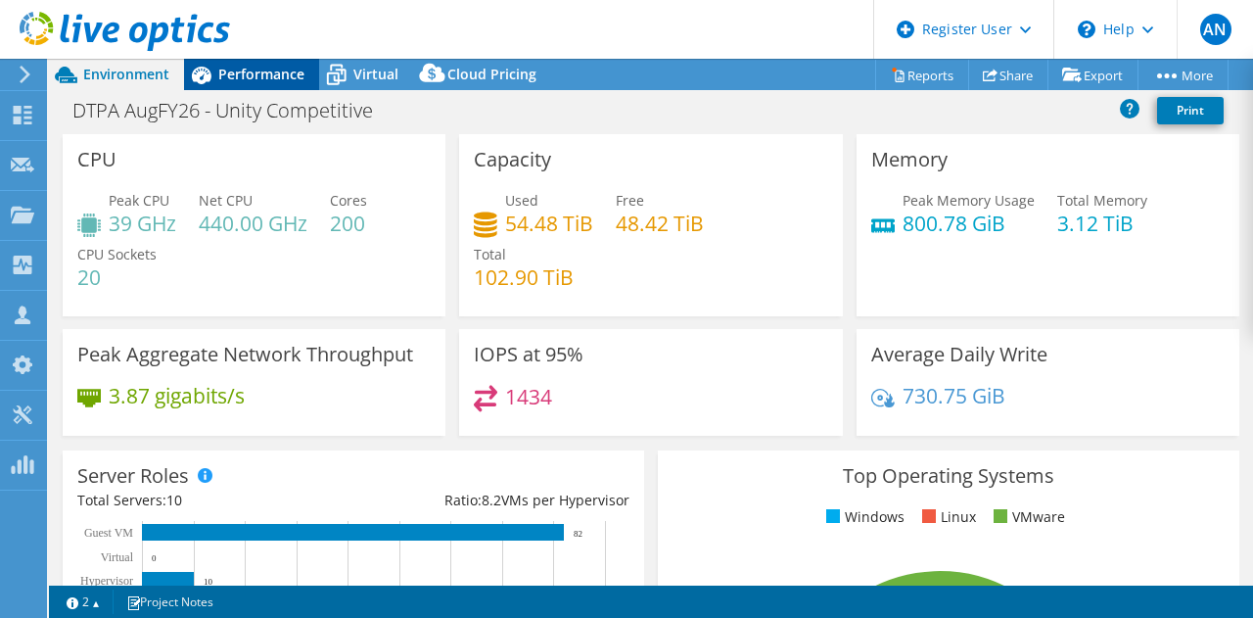
click at [211, 71] on icon at bounding box center [201, 75] width 34 height 34
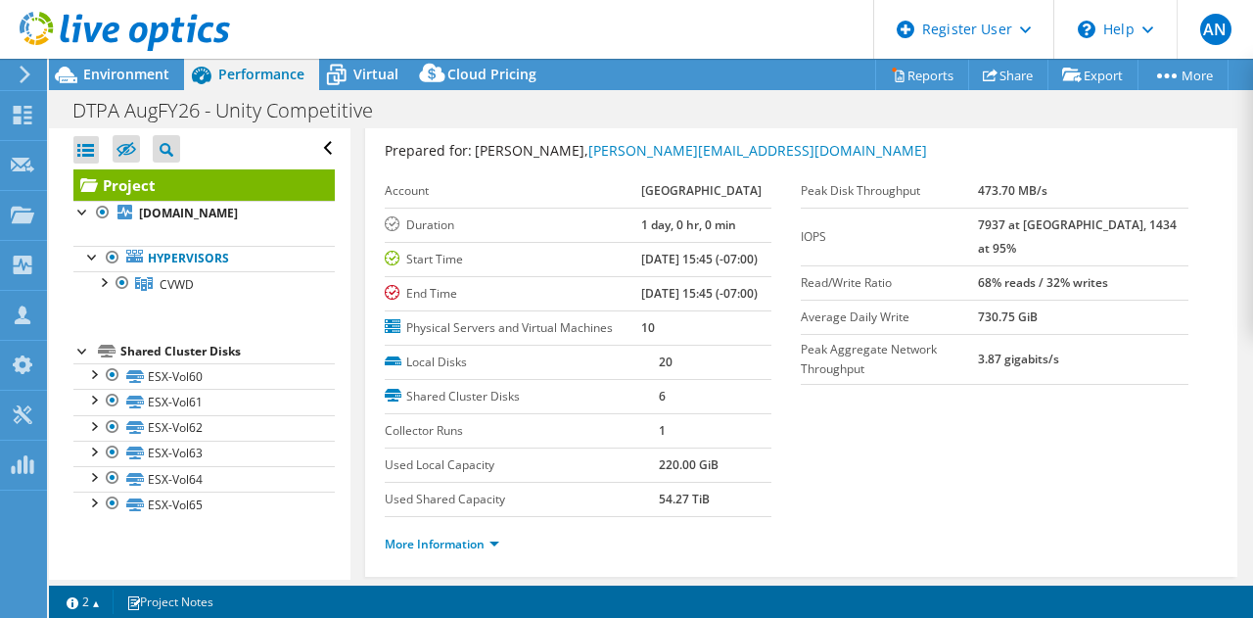
click at [356, 58] on header "AN Dell User Aston Noronha [EMAIL_ADDRESS][DOMAIN_NAME] Dell My Profile Log Out…" at bounding box center [626, 29] width 1253 height 59
click at [362, 69] on span "Virtual" at bounding box center [375, 74] width 45 height 19
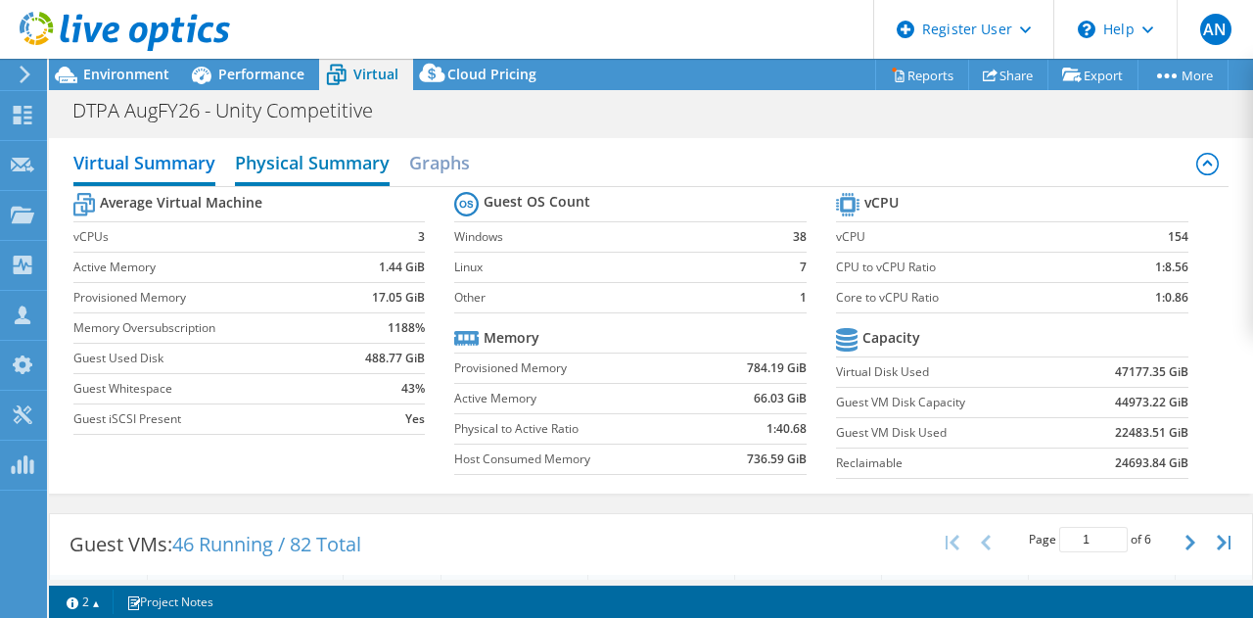
click at [362, 162] on h2 "Physical Summary" at bounding box center [312, 164] width 155 height 43
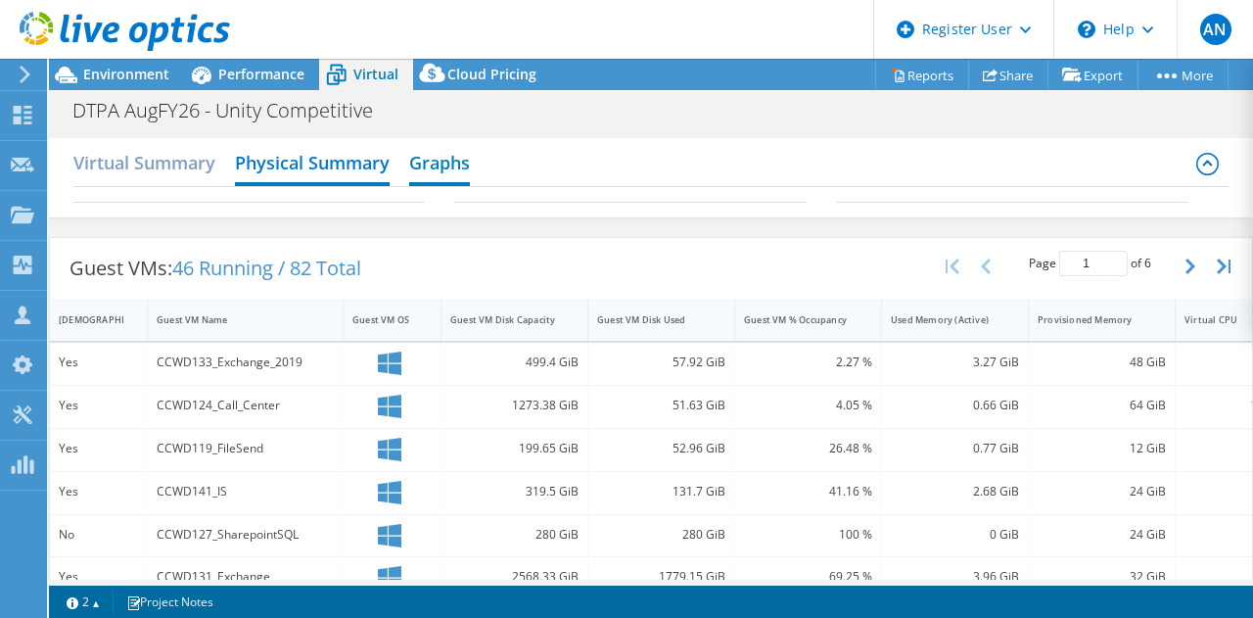
click at [449, 148] on h2 "Graphs" at bounding box center [439, 164] width 61 height 43
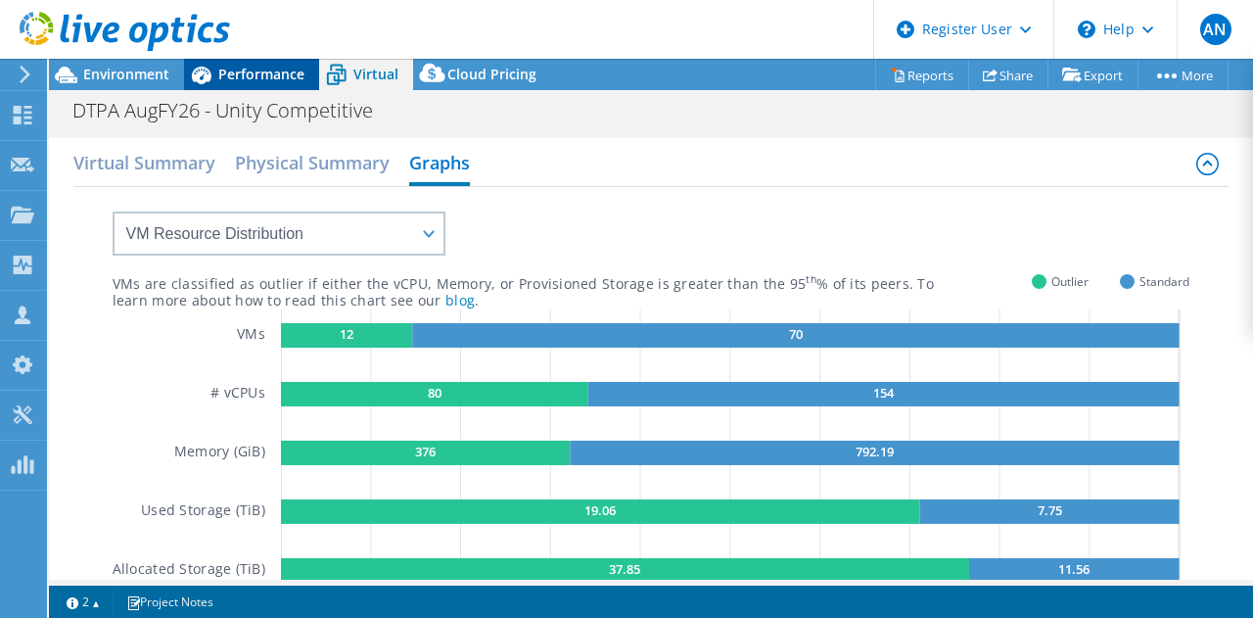
click at [241, 81] on span "Performance" at bounding box center [261, 74] width 86 height 19
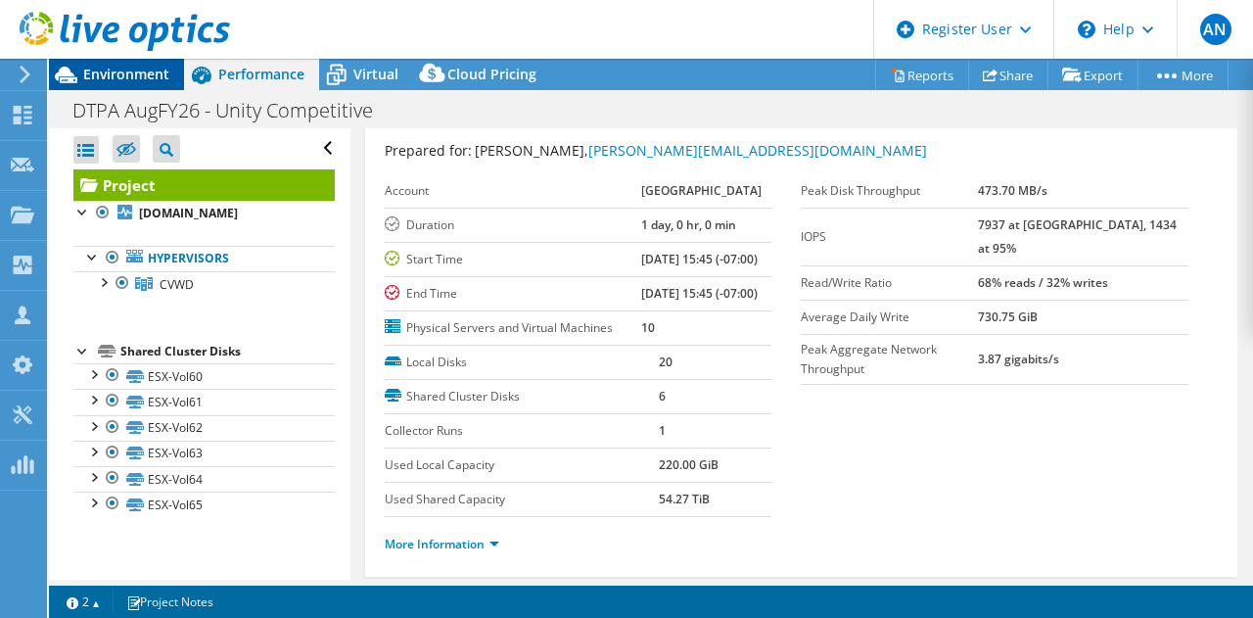
click at [137, 67] on span "Environment" at bounding box center [126, 74] width 86 height 19
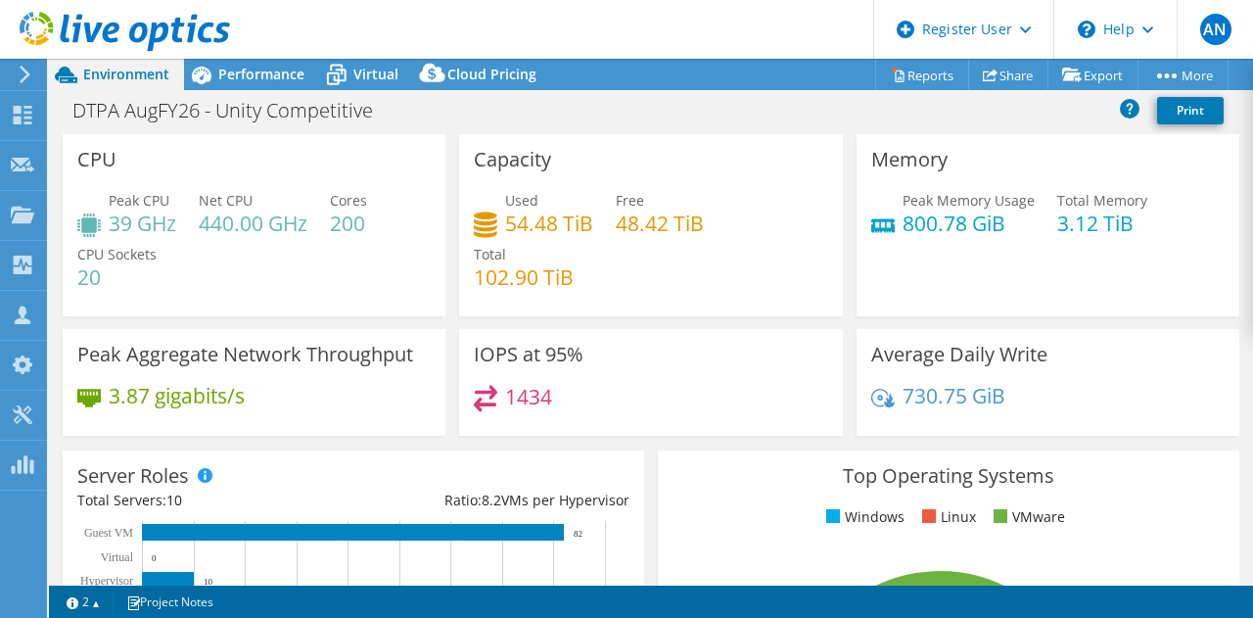
click at [446, 283] on div "CPU Peak CPU 39 GHz Net CPU 440.00 GHz Cores 200 CPU Sockets 20" at bounding box center [254, 225] width 396 height 182
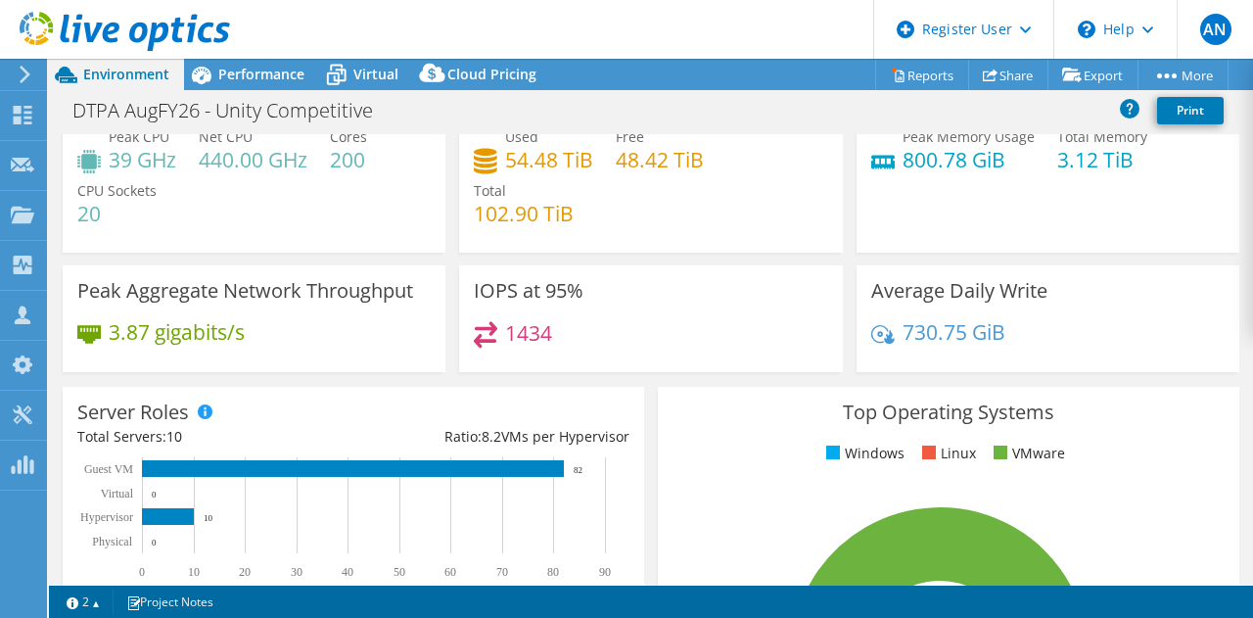
scroll to position [65, 0]
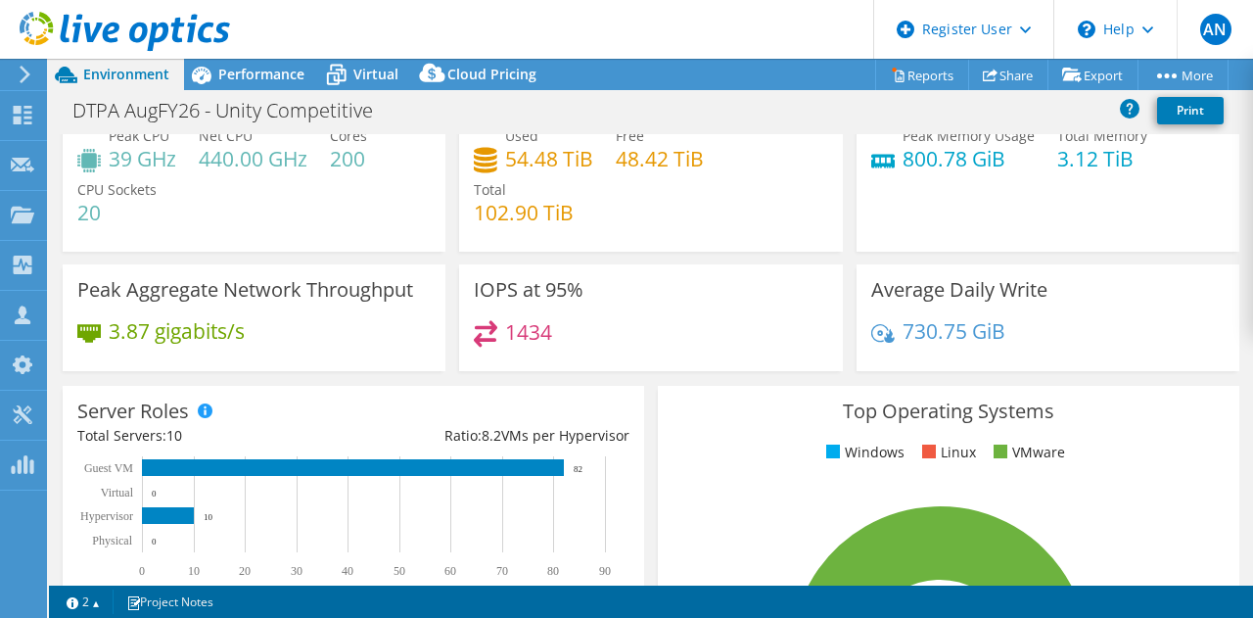
click at [850, 134] on div "Memory Peak Memory Usage 800.78 GiB Total Memory 3.12 TiB" at bounding box center [1048, 160] width 396 height 182
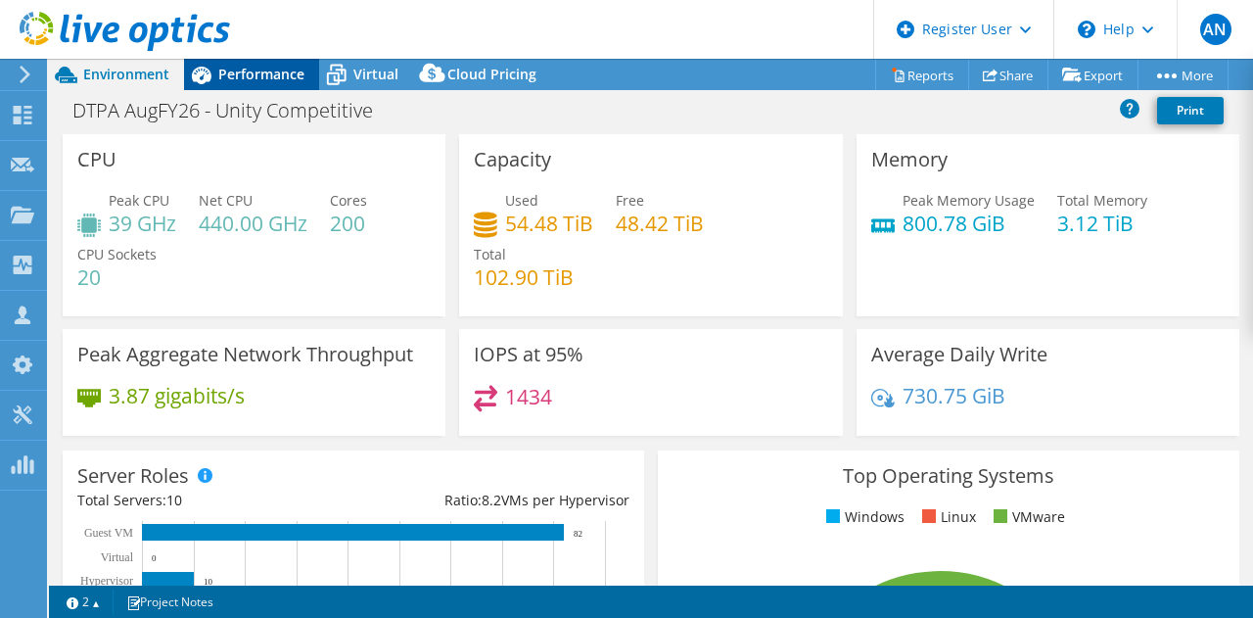
click at [250, 84] on div "Performance" at bounding box center [251, 74] width 135 height 31
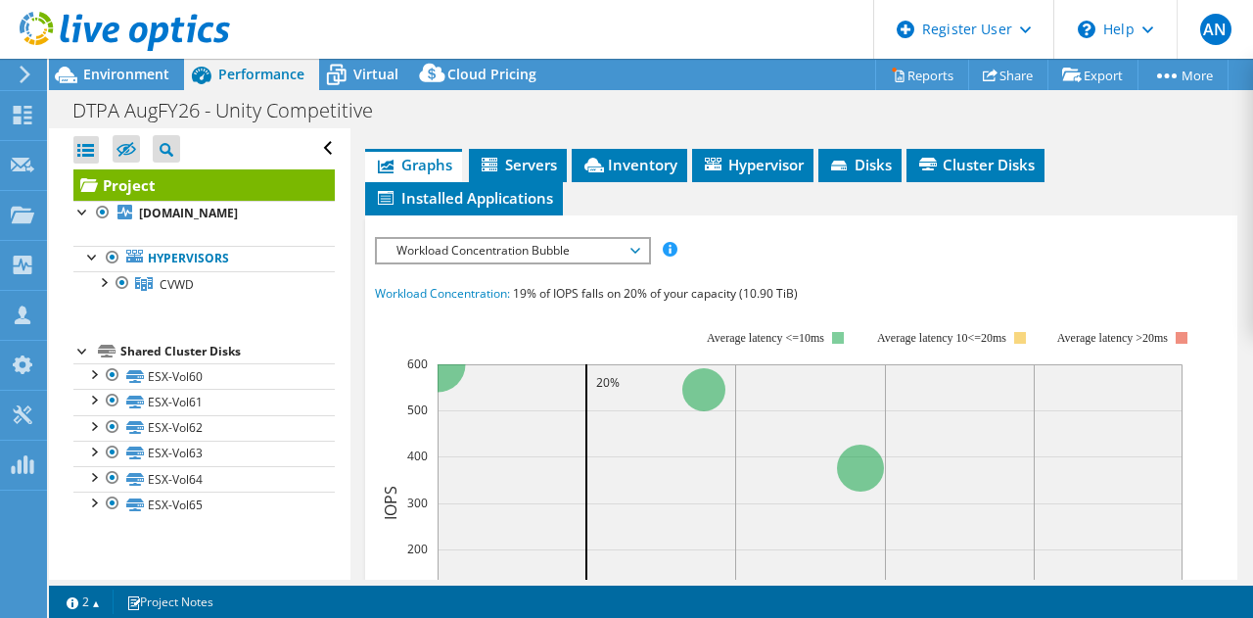
scroll to position [501, 0]
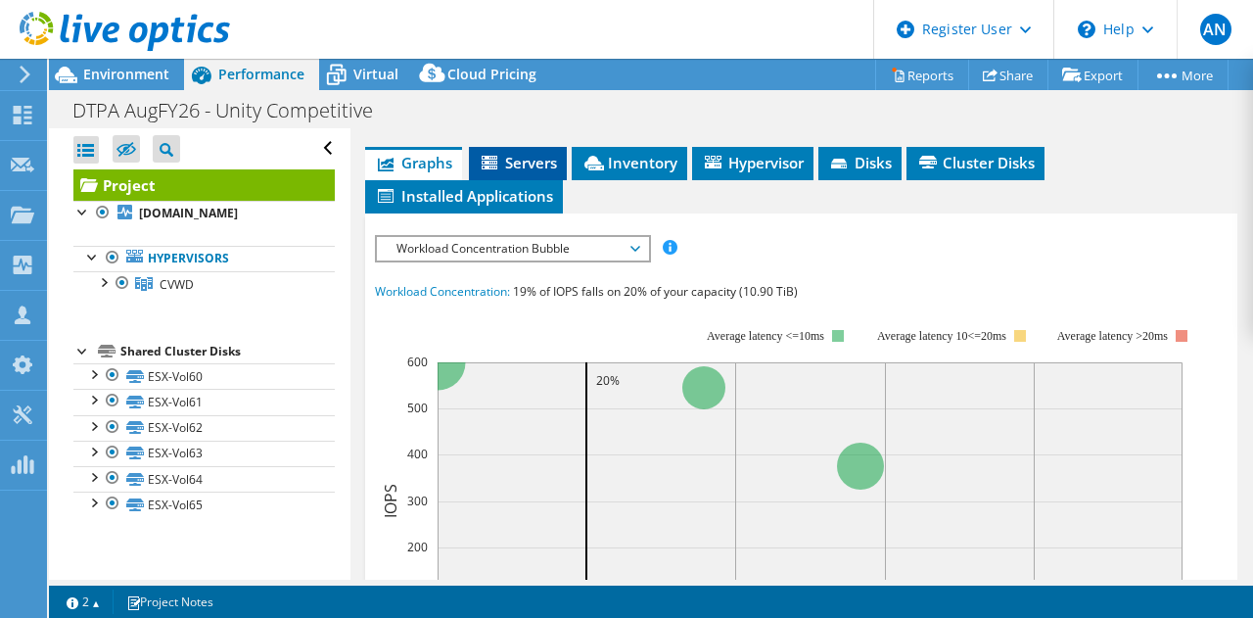
click at [542, 172] on span "Servers" at bounding box center [518, 163] width 78 height 20
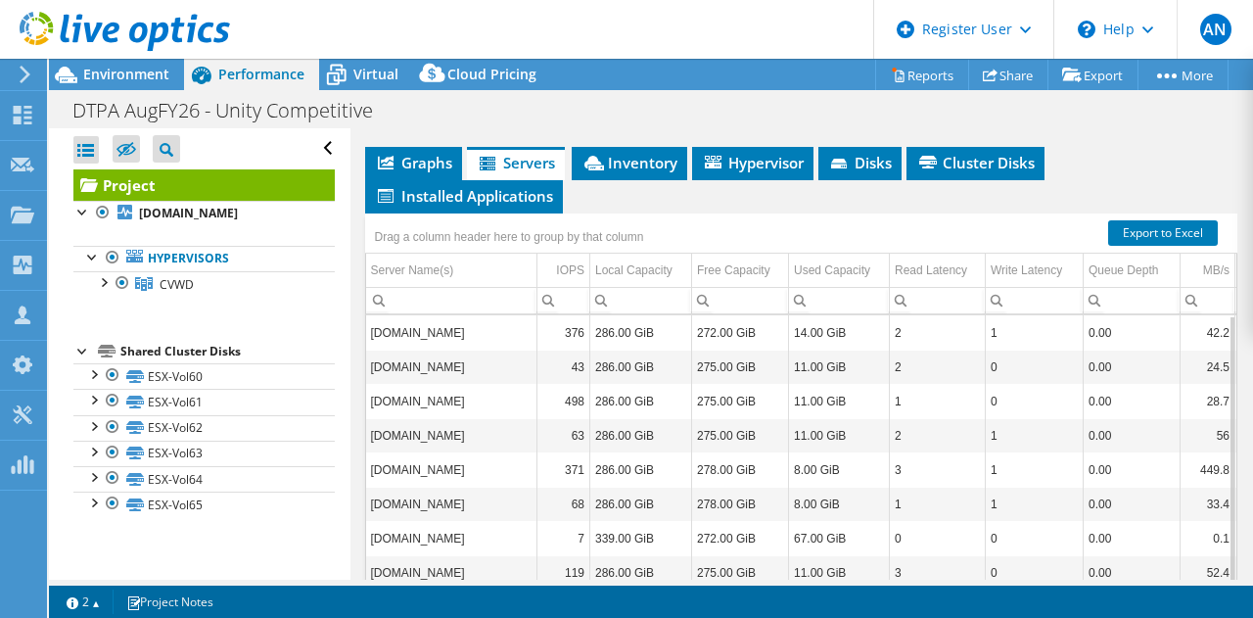
click at [486, 98] on link "More Information" at bounding box center [442, 89] width 115 height 17
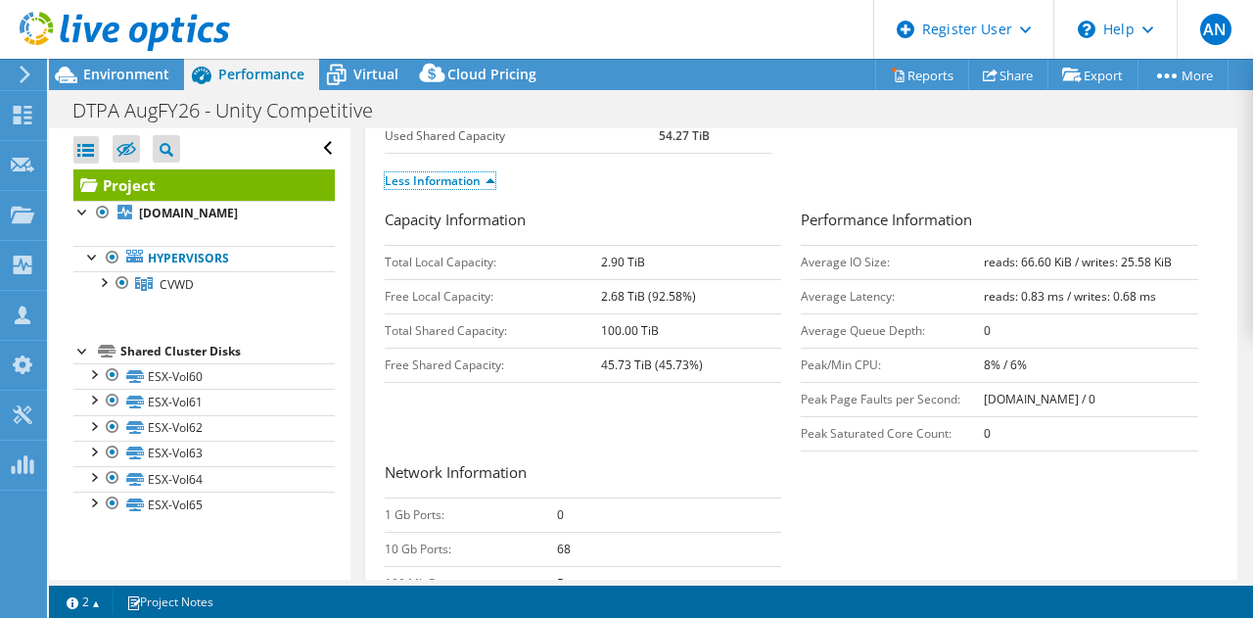
scroll to position [409, 0]
